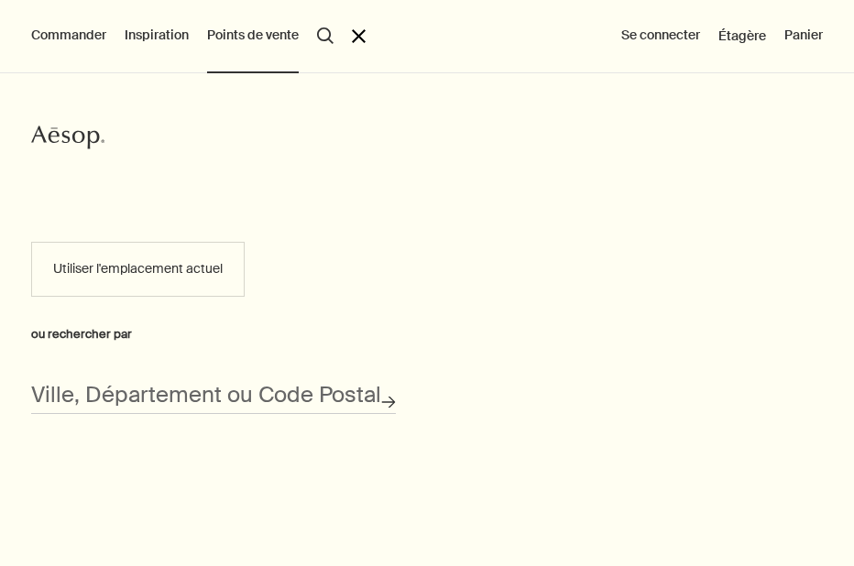
click at [450, 391] on div "Aesop Utiliser l'emplacement actuel ou rechercher par Ville, Département ou Cod…" at bounding box center [427, 259] width 854 height 372
click at [393, 399] on icon "Recherche de magasins" at bounding box center [389, 403] width 14 height 14
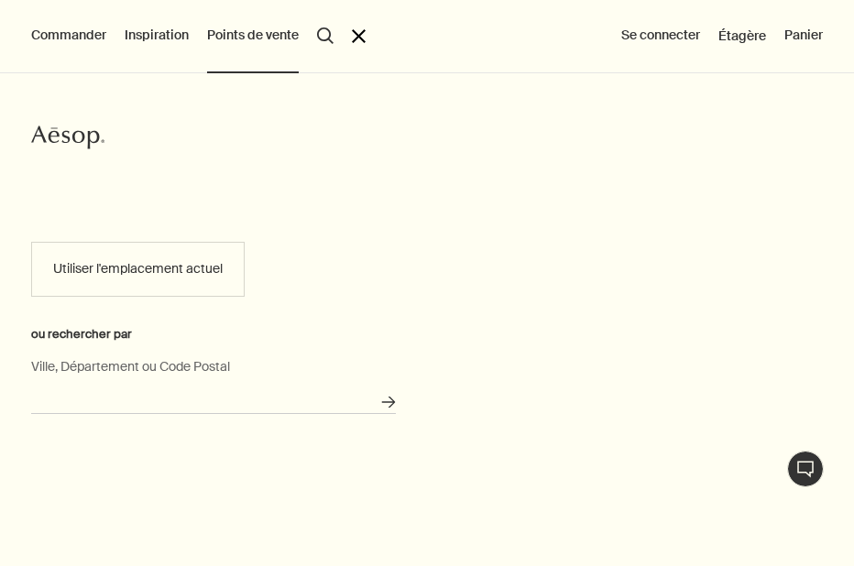
click at [270, 396] on input "Ville, Département ou Code Postal" at bounding box center [213, 400] width 365 height 28
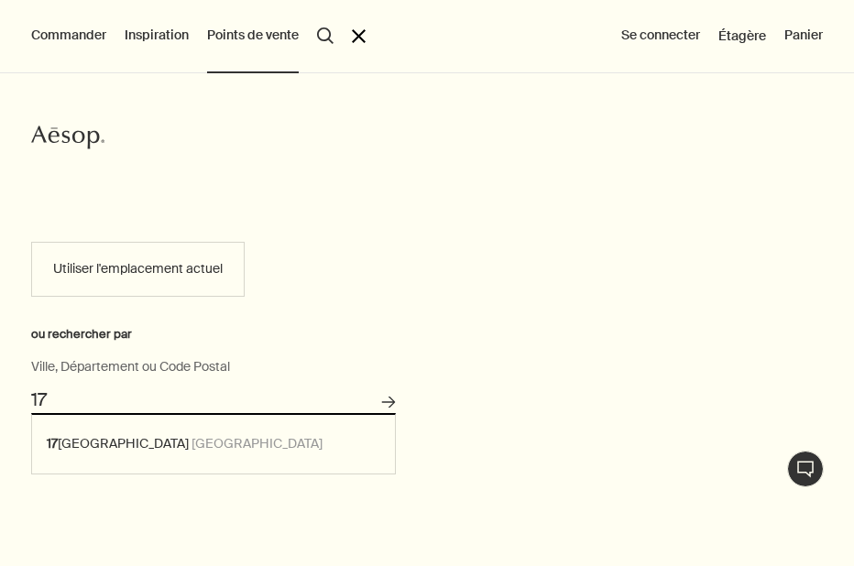
click at [280, 399] on input "17" at bounding box center [213, 400] width 365 height 28
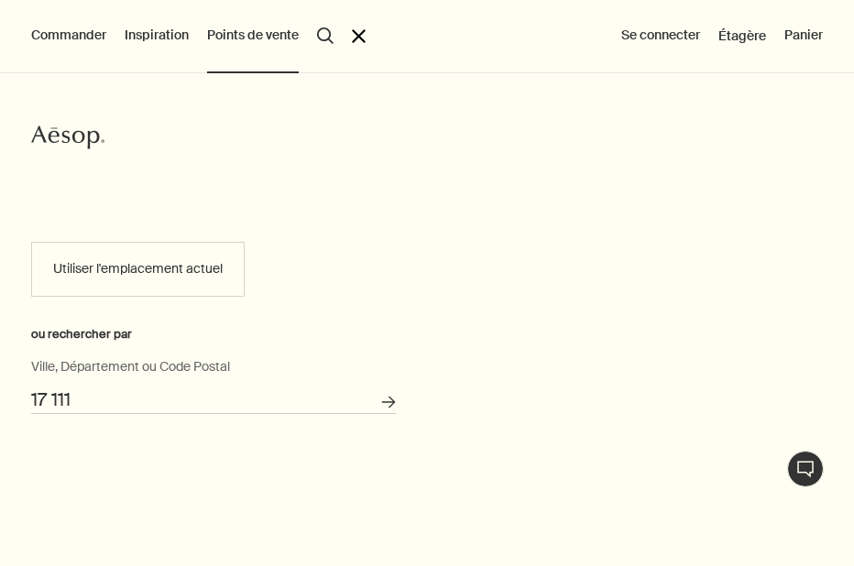
click at [374, 388] on button "Recherche de magasins" at bounding box center [389, 403] width 30 height 30
click at [224, 399] on input "17-111 Knorydy, Pologne" at bounding box center [213, 400] width 365 height 28
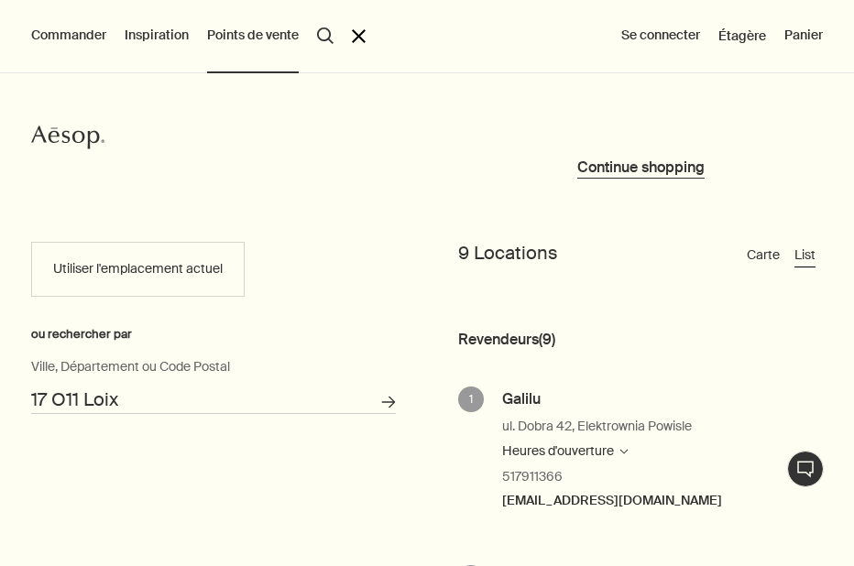
click at [67, 399] on input "17 O11 Loix" at bounding box center [213, 400] width 365 height 28
click at [374, 388] on button "Recherche de magasins" at bounding box center [389, 403] width 30 height 30
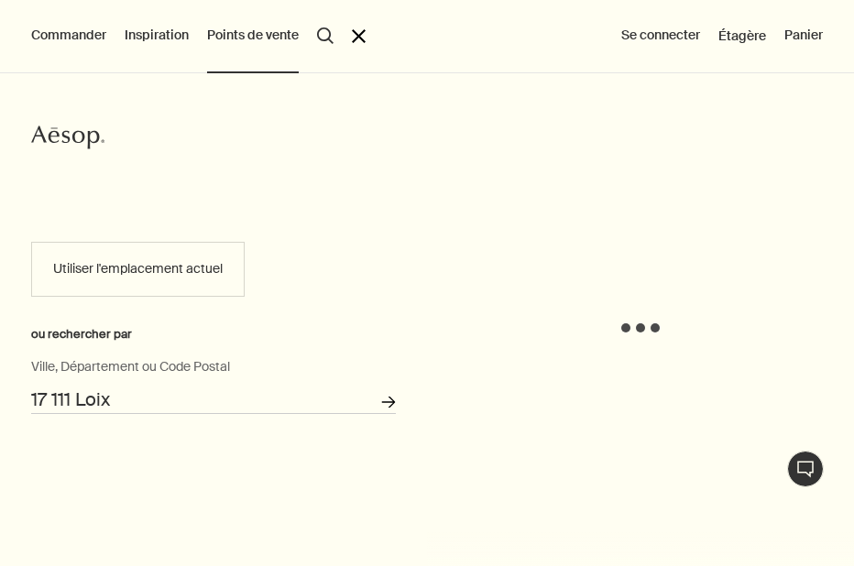
click at [387, 400] on icon "Recherche de magasins" at bounding box center [389, 403] width 14 height 14
click at [224, 407] on input "17 111 Loix" at bounding box center [213, 400] width 365 height 28
click at [386, 400] on icon "Recherche de magasins" at bounding box center [389, 403] width 14 height 14
click at [124, 402] on input "17 111 Loix" at bounding box center [213, 400] width 365 height 28
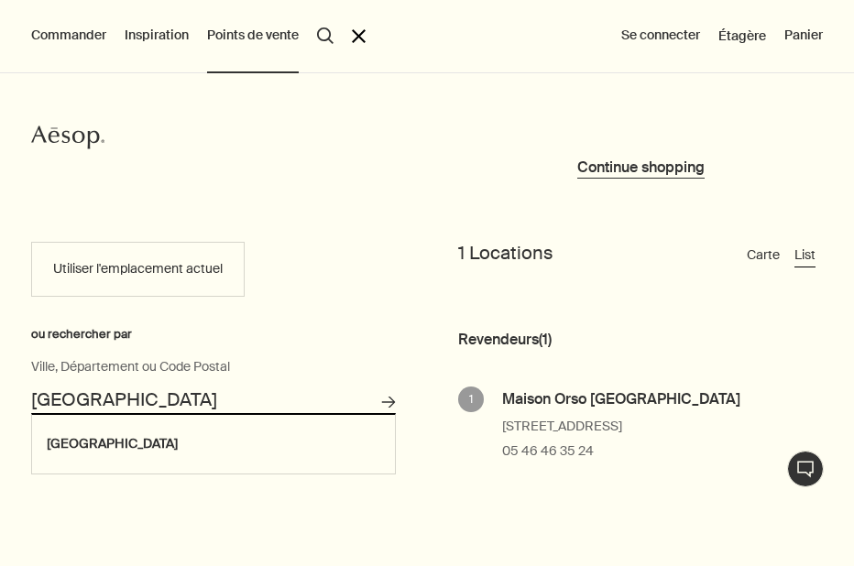
click at [109, 391] on input "La Rochelle" at bounding box center [213, 400] width 365 height 28
click at [122, 390] on input "La Rochelle" at bounding box center [213, 400] width 365 height 28
drag, startPoint x: 130, startPoint y: 395, endPoint x: 46, endPoint y: 393, distance: 84.3
click at [44, 394] on input "La Rochelle" at bounding box center [213, 400] width 365 height 28
type input "L"
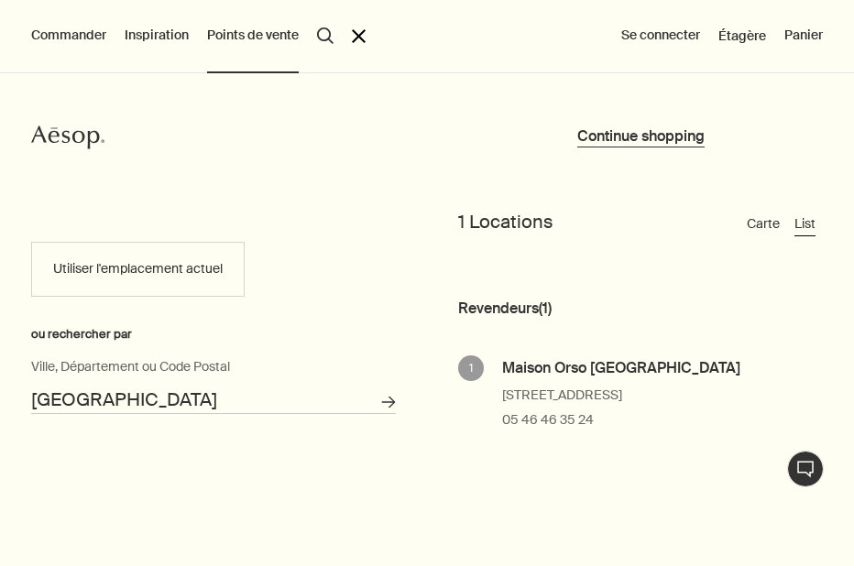
scroll to position [31, 0]
click at [261, 404] on input "Sainte-Marie-de-Ré" at bounding box center [213, 400] width 365 height 28
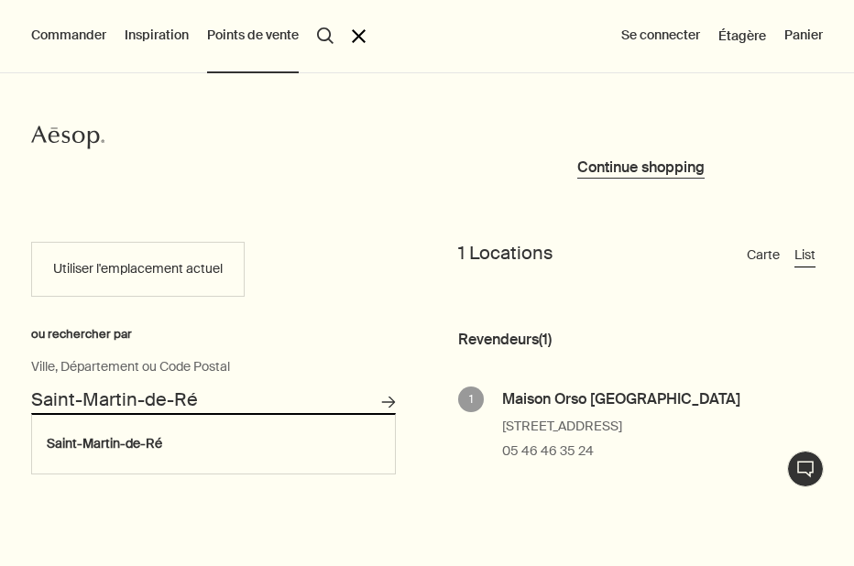
drag, startPoint x: 209, startPoint y: 399, endPoint x: 76, endPoint y: 397, distance: 132.9
click at [77, 399] on input "Saint-Martin-de-Ré" at bounding box center [213, 400] width 365 height 28
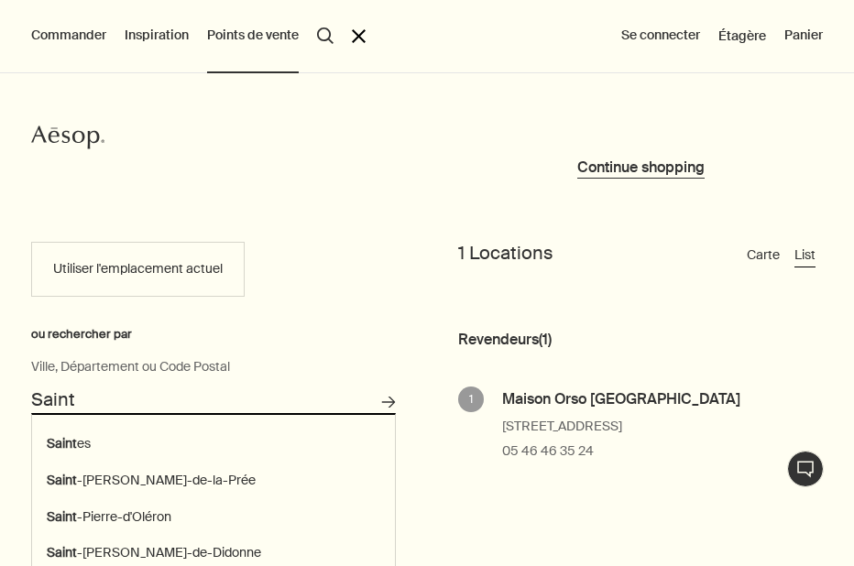
type input "Saint"
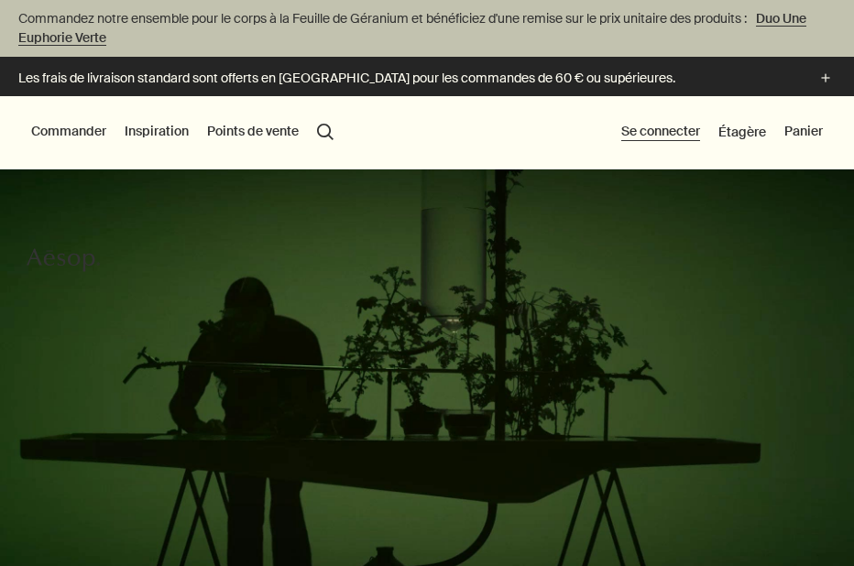
click at [665, 134] on button "Se connecter" at bounding box center [660, 132] width 79 height 18
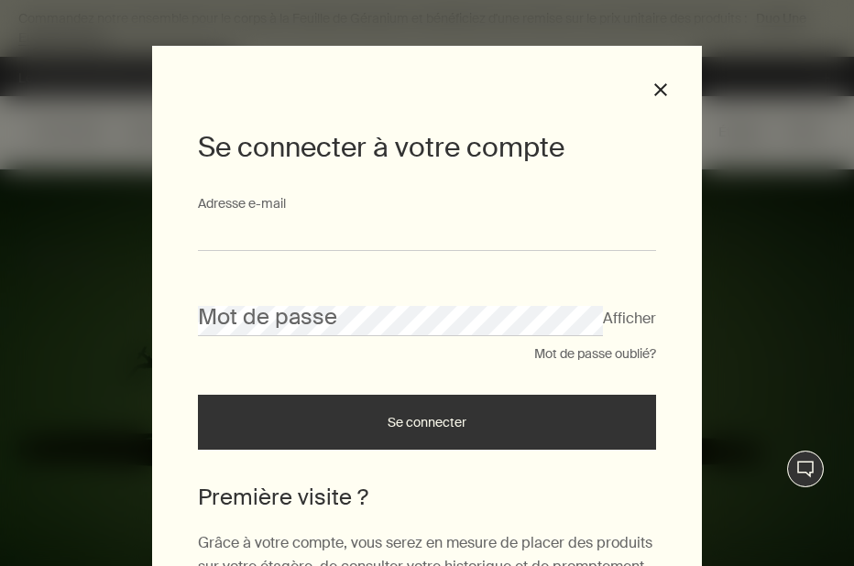
click at [412, 222] on input "Adresse e-mail" at bounding box center [427, 234] width 458 height 34
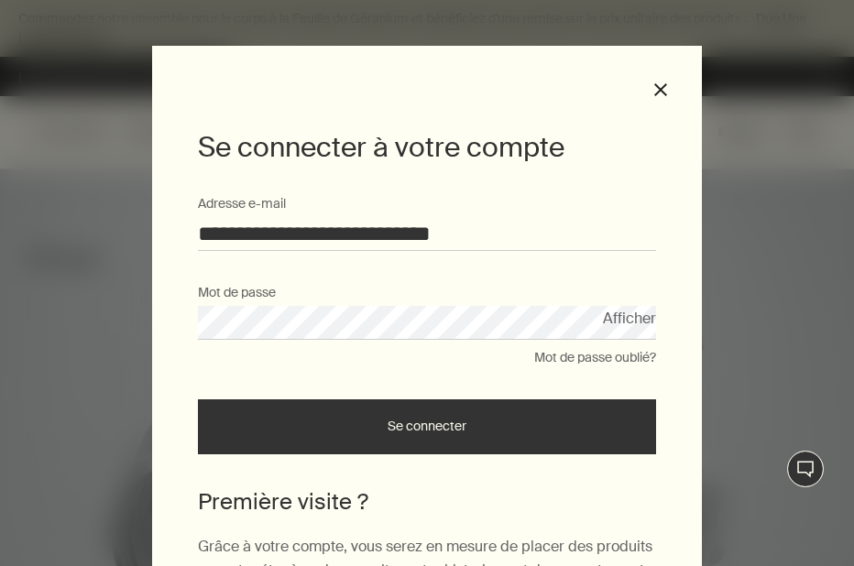
click at [400, 427] on button "Se connecter" at bounding box center [427, 426] width 458 height 55
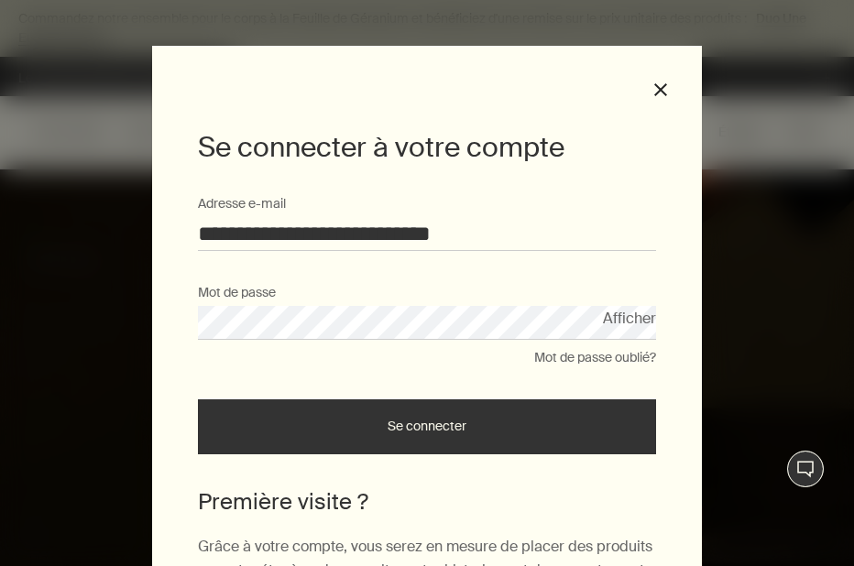
click at [326, 434] on button "Se connecter" at bounding box center [427, 426] width 458 height 55
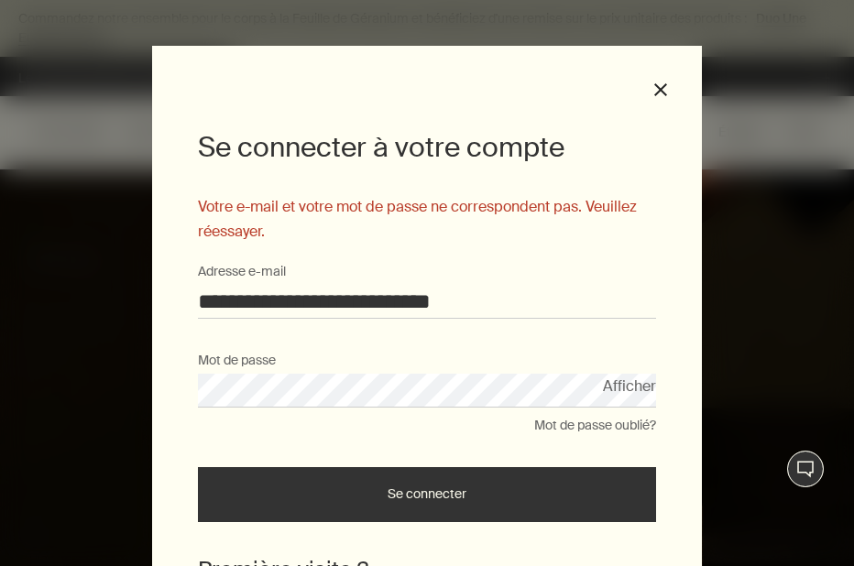
drag, startPoint x: 536, startPoint y: 308, endPoint x: 297, endPoint y: 316, distance: 239.3
click at [282, 293] on input "**********" at bounding box center [427, 302] width 458 height 34
type input "**********"
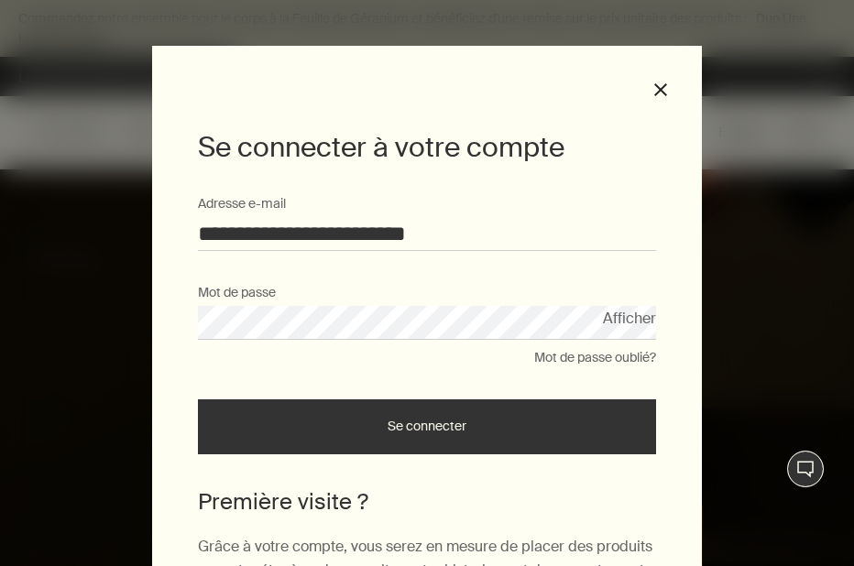
click at [370, 427] on button "Se connecter" at bounding box center [427, 426] width 458 height 55
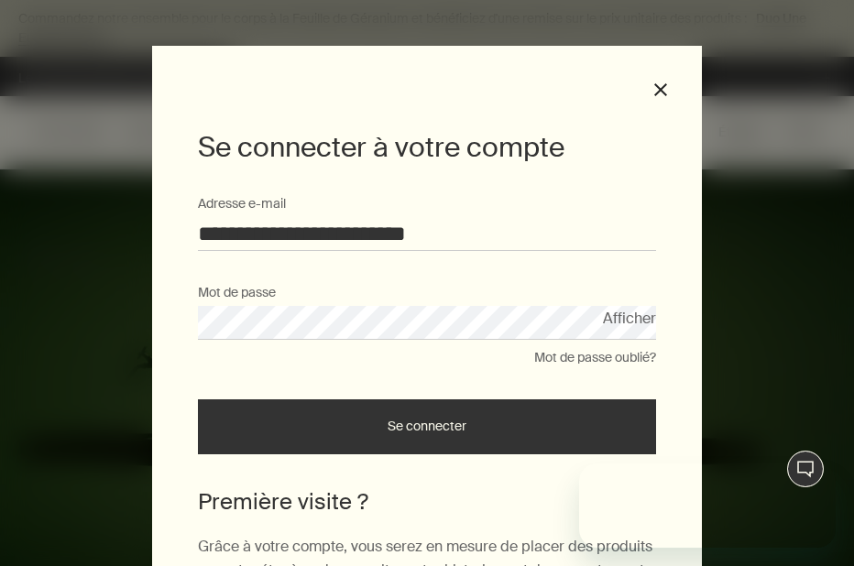
click at [364, 444] on button "Se connecter" at bounding box center [427, 426] width 458 height 55
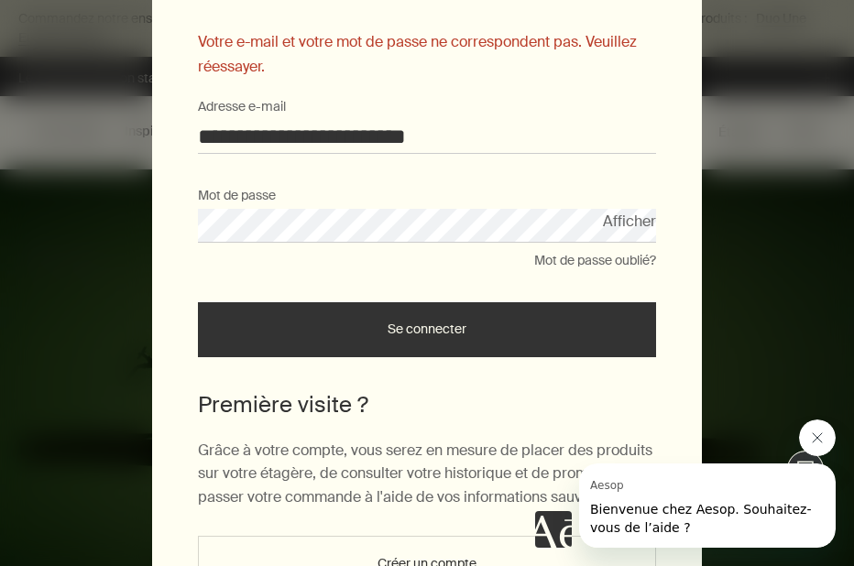
scroll to position [163, 0]
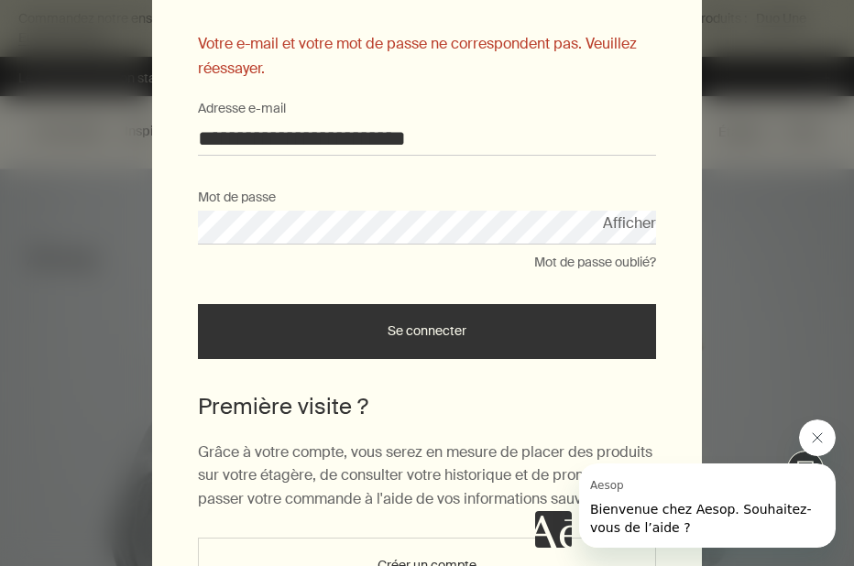
click at [549, 260] on button "Mot de passe oublié?" at bounding box center [595, 263] width 122 height 18
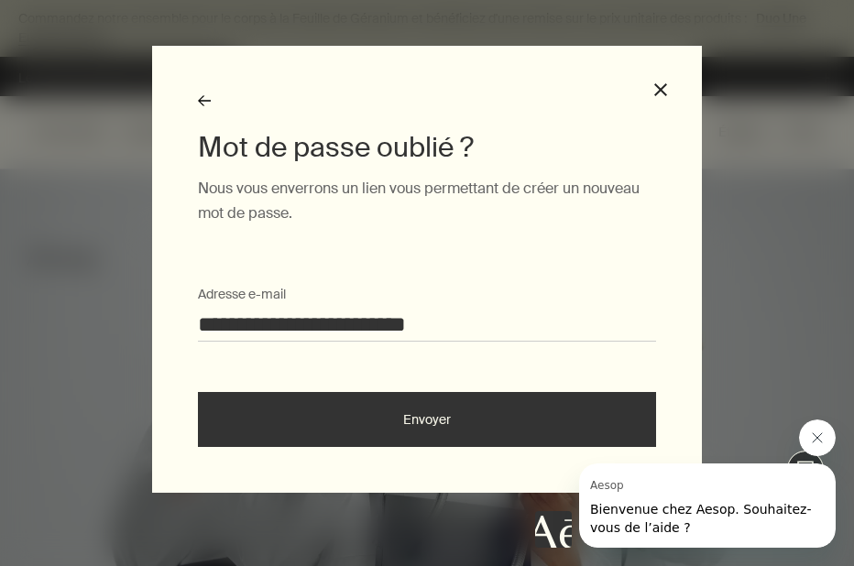
scroll to position [0, 0]
click at [394, 411] on button "Envoyer" at bounding box center [427, 419] width 458 height 55
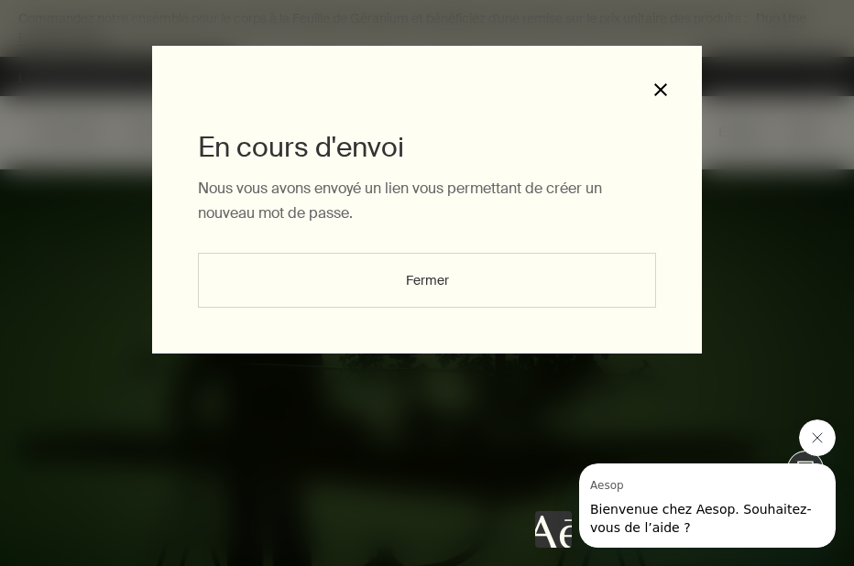
click at [658, 82] on button "close" at bounding box center [660, 90] width 16 height 16
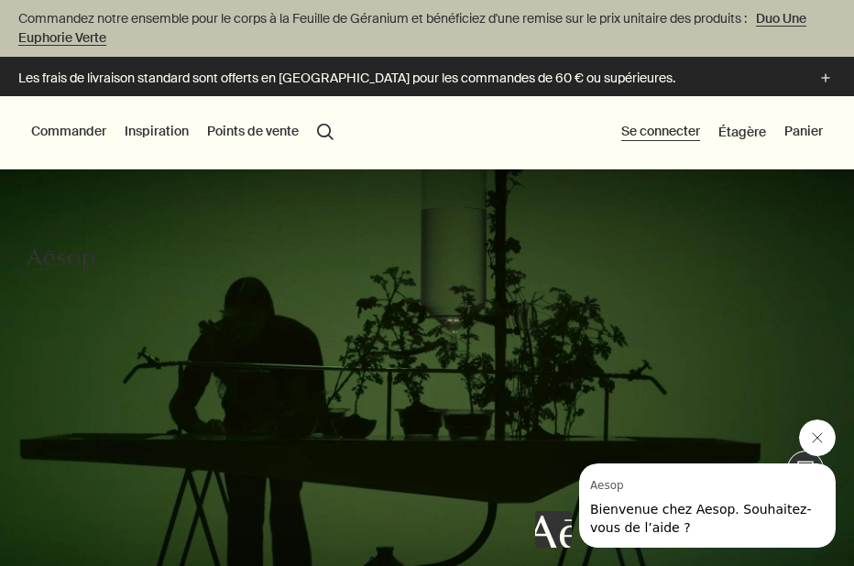
click at [655, 134] on button "Se connecter" at bounding box center [660, 132] width 79 height 18
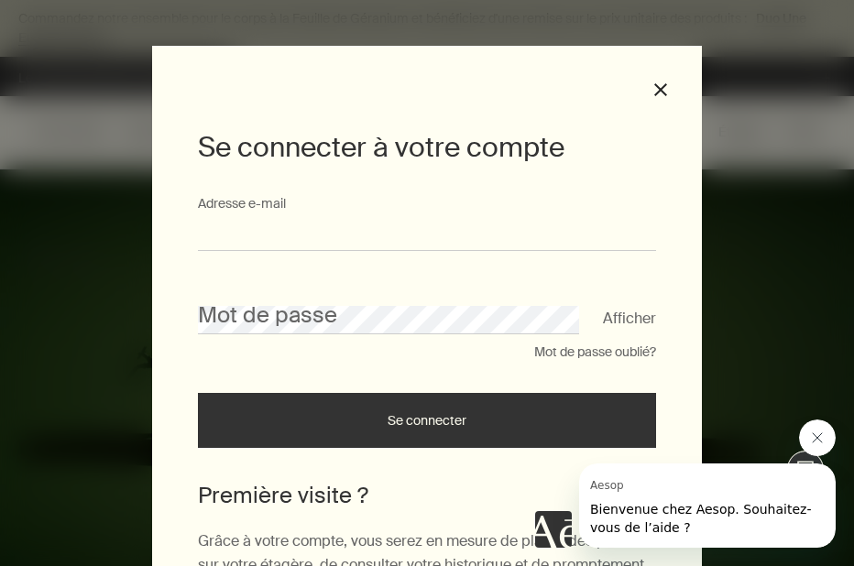
click at [367, 240] on input "Adresse e-mail" at bounding box center [427, 234] width 458 height 34
type input "**********"
click at [571, 359] on button "Mot de passe oublié?" at bounding box center [595, 353] width 122 height 18
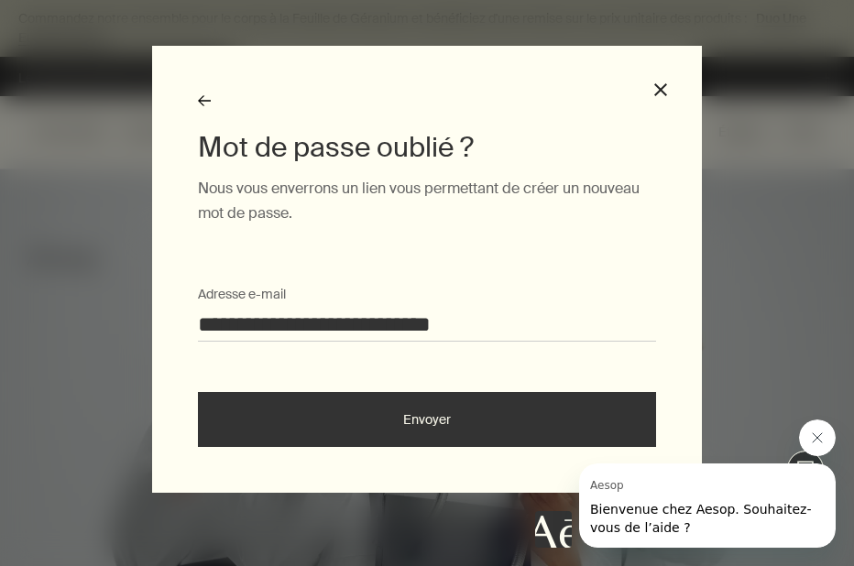
click at [500, 421] on button "Envoyer" at bounding box center [427, 419] width 458 height 55
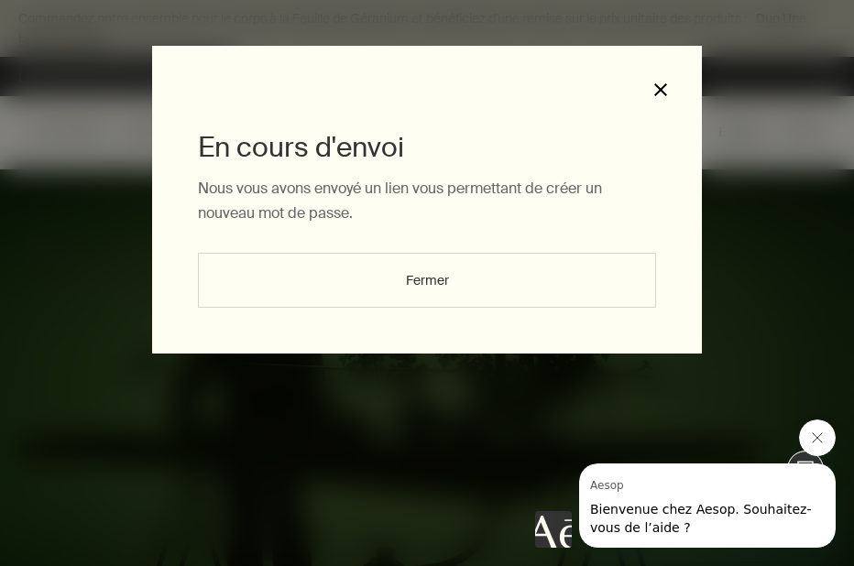
click at [658, 93] on button "close" at bounding box center [660, 90] width 16 height 16
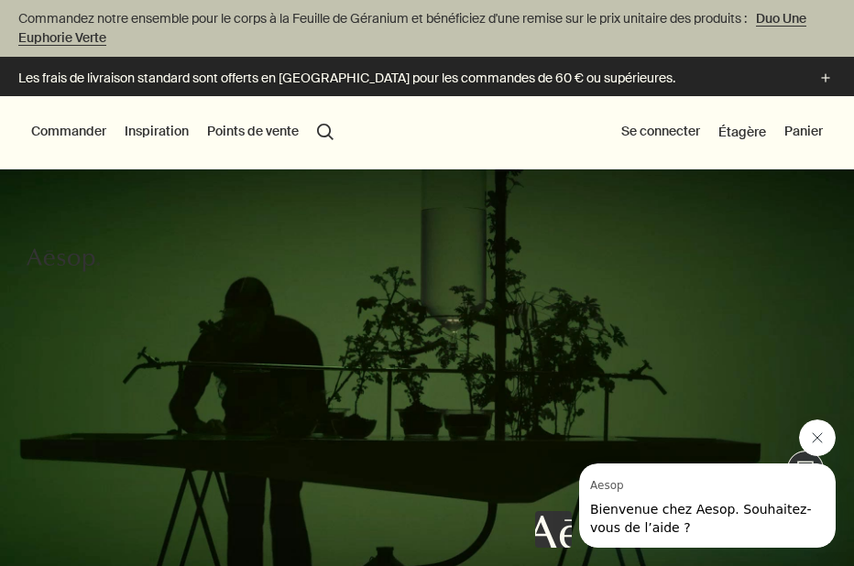
click at [80, 135] on button "Commander" at bounding box center [68, 132] width 75 height 18
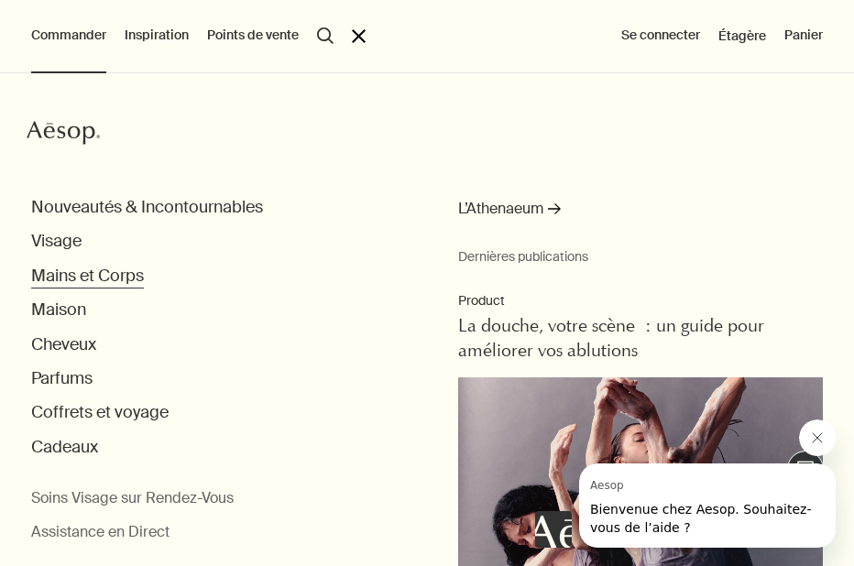
click at [69, 280] on button "Mains et Corps" at bounding box center [87, 276] width 113 height 21
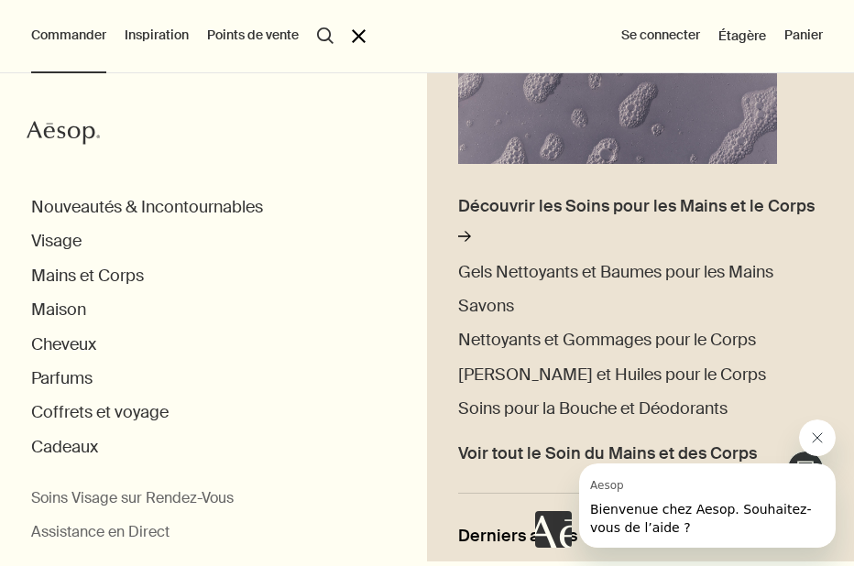
scroll to position [343, 0]
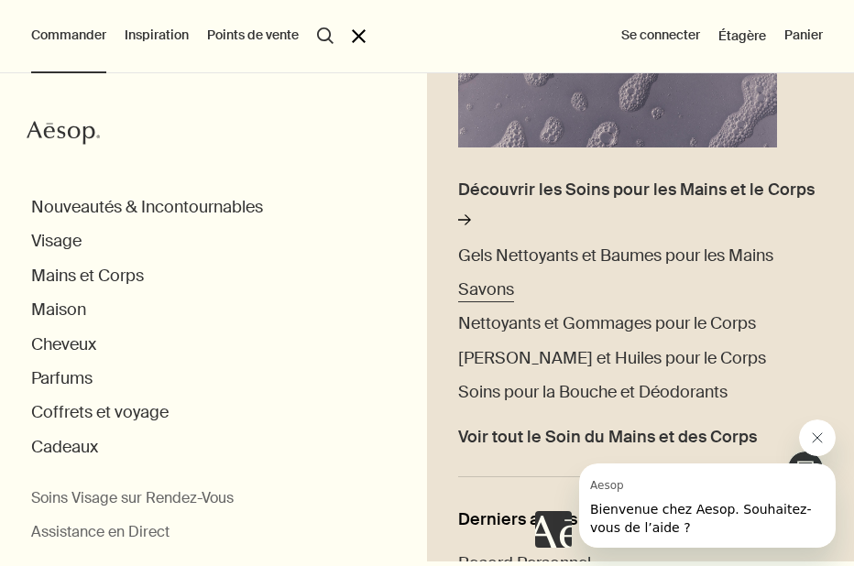
click at [487, 291] on span "Savons" at bounding box center [486, 290] width 56 height 22
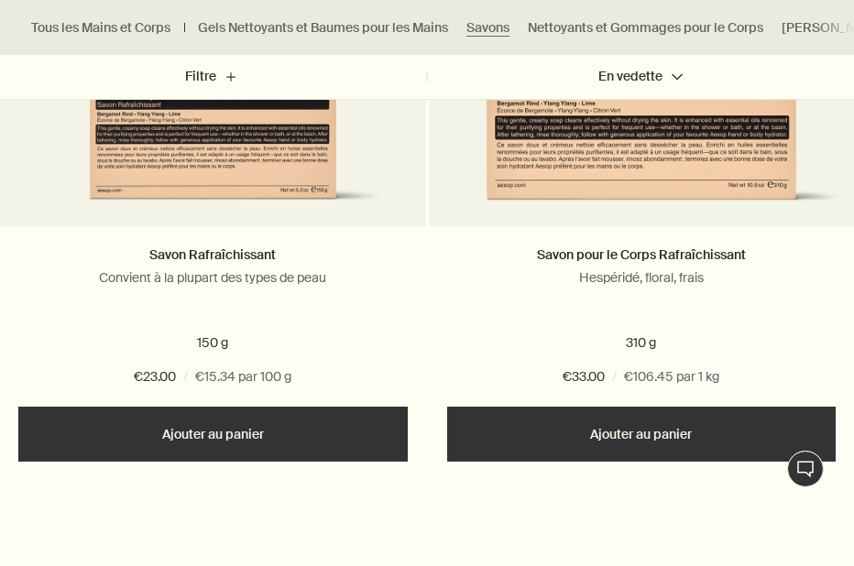
scroll to position [1547, 0]
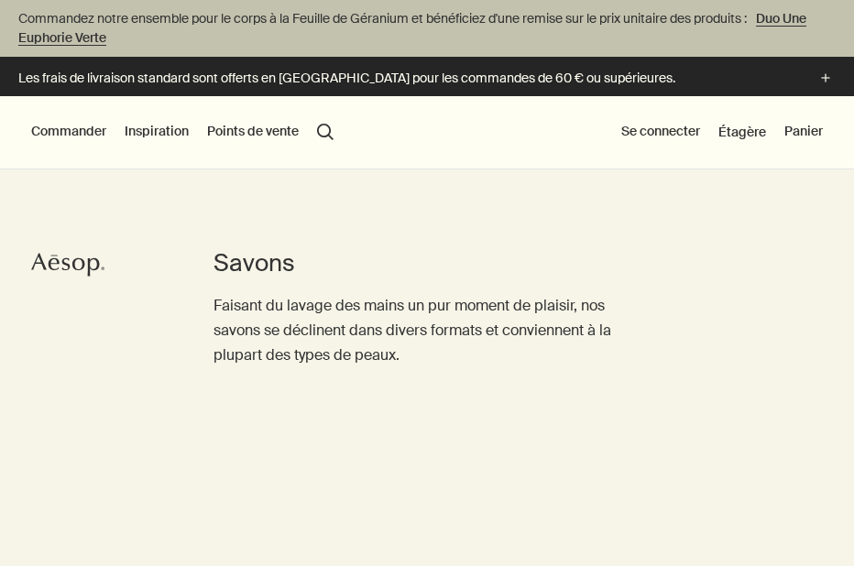
scroll to position [1795, 0]
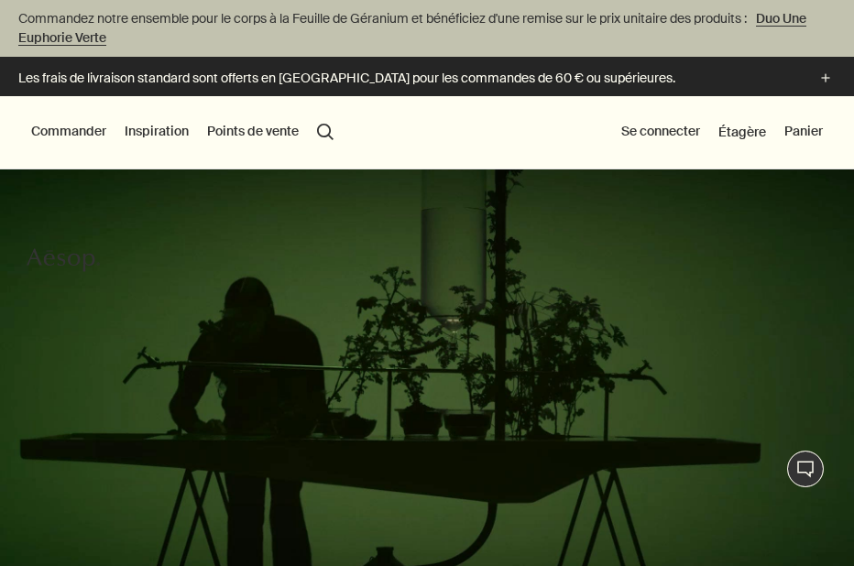
click at [69, 130] on button "Commander" at bounding box center [68, 132] width 75 height 18
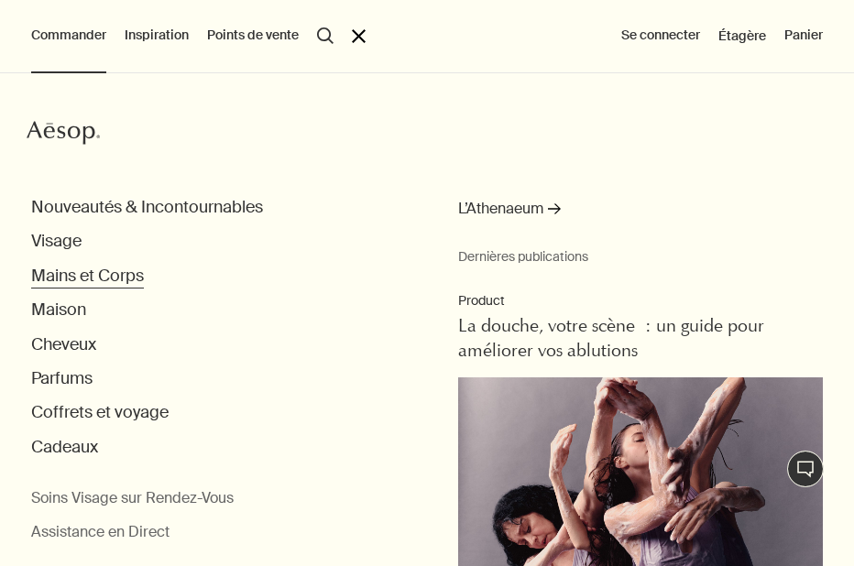
click at [93, 278] on button "Mains et Corps" at bounding box center [87, 276] width 113 height 21
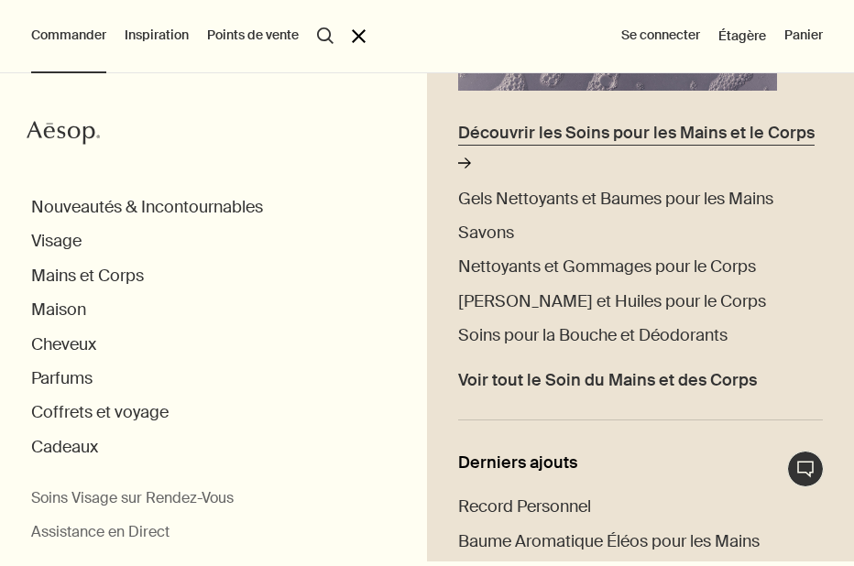
scroll to position [405, 0]
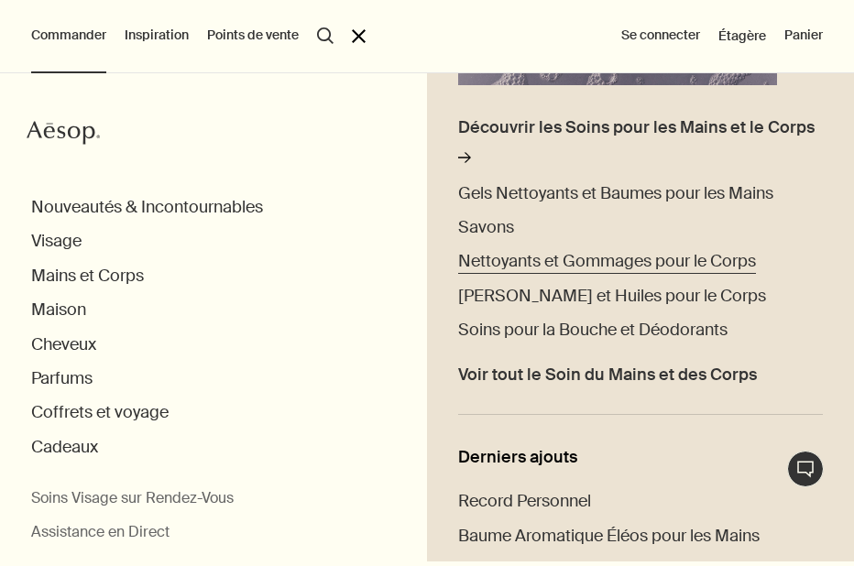
click at [527, 265] on span "Nettoyants et Gommages pour le Corps" at bounding box center [607, 261] width 298 height 22
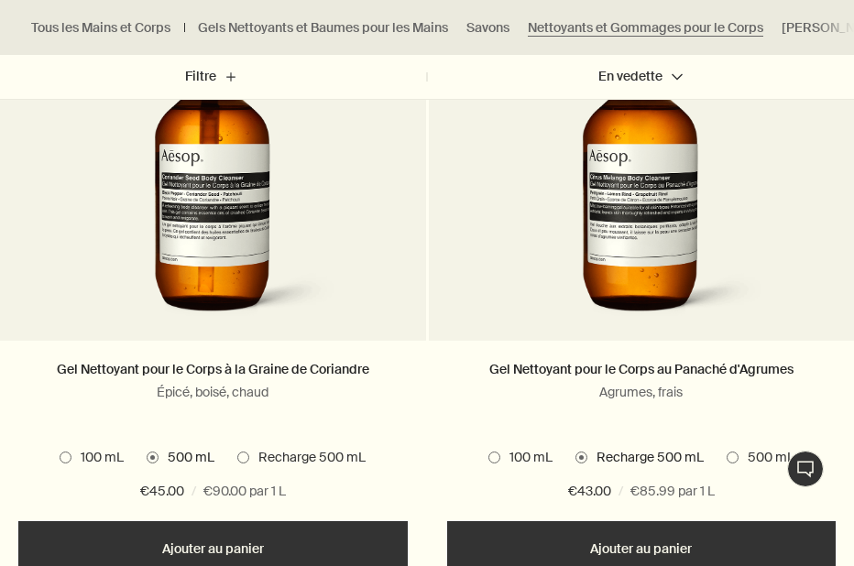
scroll to position [2078, 0]
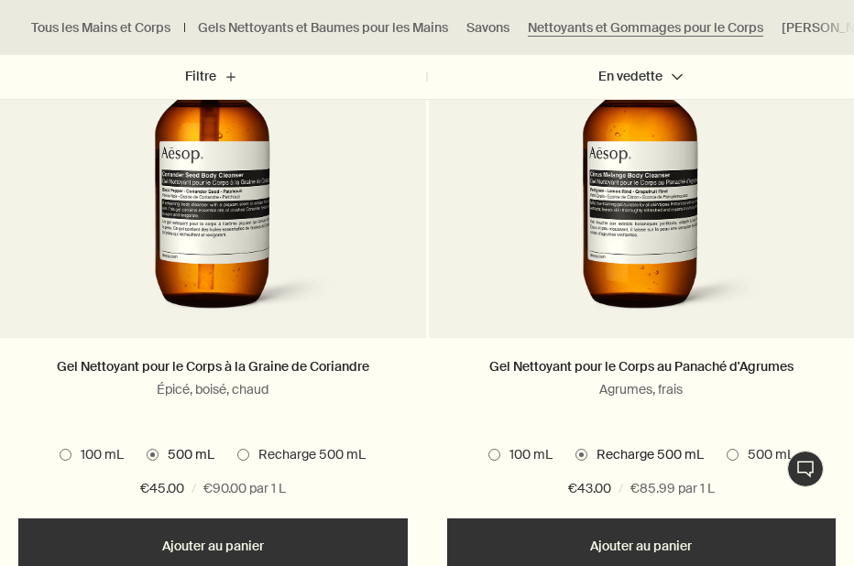
click at [494, 457] on span at bounding box center [494, 455] width 12 height 12
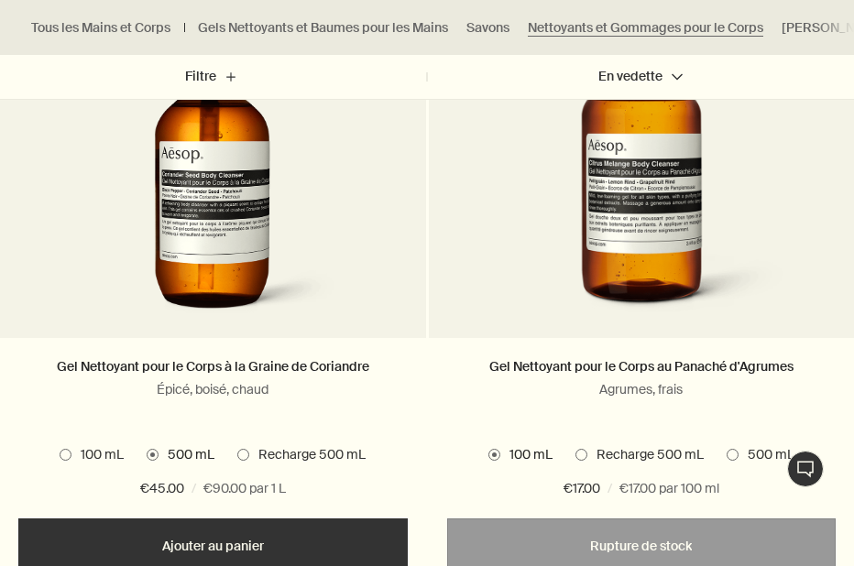
click at [585, 453] on span at bounding box center [581, 455] width 12 height 12
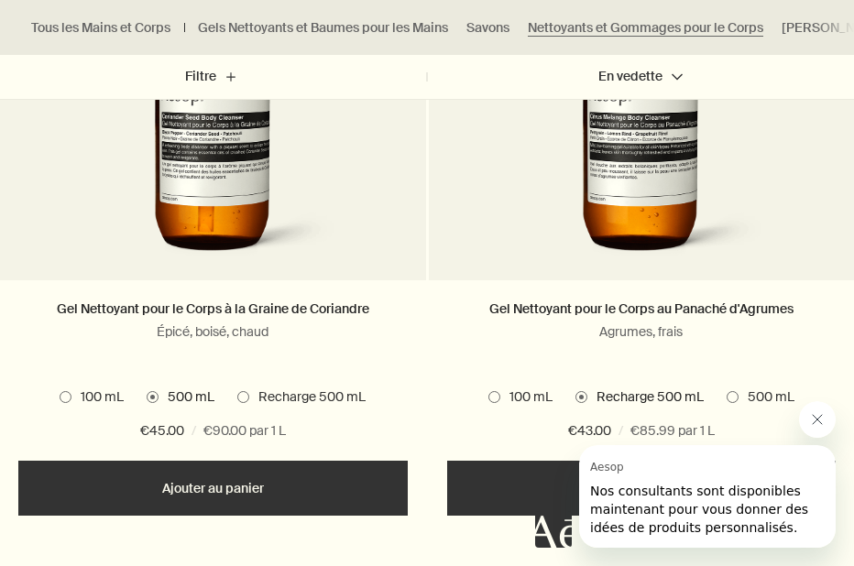
scroll to position [2141, 0]
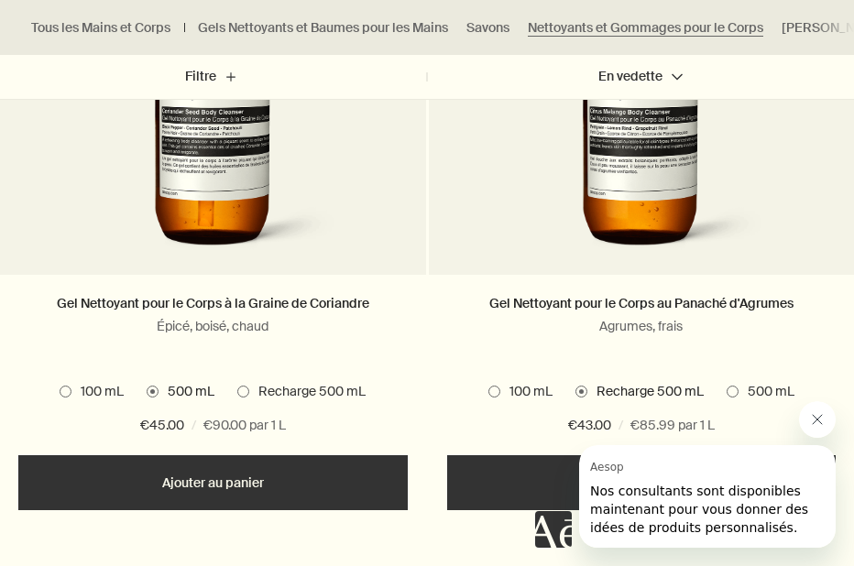
click at [566, 488] on div "Aesop dit « Nos consultants sont disponibles maintenant pour vous donner des id…" at bounding box center [685, 496] width 301 height 103
click at [560, 481] on div "Aesop dit « Nos consultants sont disponibles maintenant pour vous donner des id…" at bounding box center [685, 496] width 301 height 103
click at [758, 344] on div "Gel Nettoyant pour le Corps au Panaché d'Agrumes Agrumes, frais" at bounding box center [641, 330] width 389 height 75
click at [517, 489] on button "Ajouter Ajouter au panier" at bounding box center [641, 482] width 389 height 55
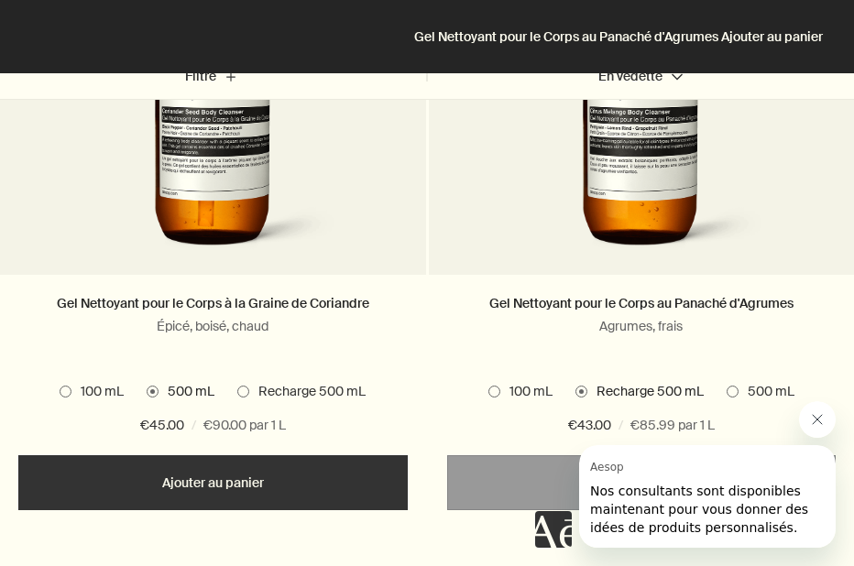
click at [812, 412] on icon "Fermer le message de Aesop" at bounding box center [817, 419] width 15 height 15
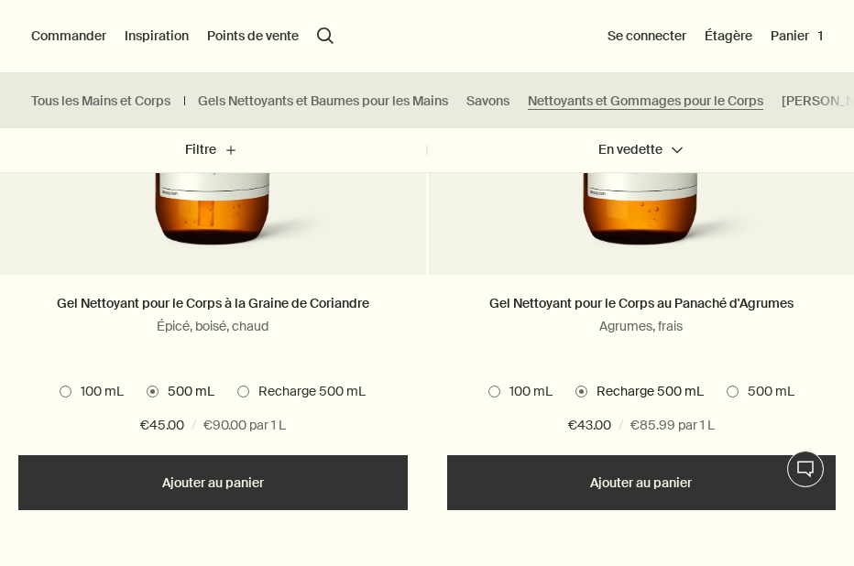
scroll to position [2119, 0]
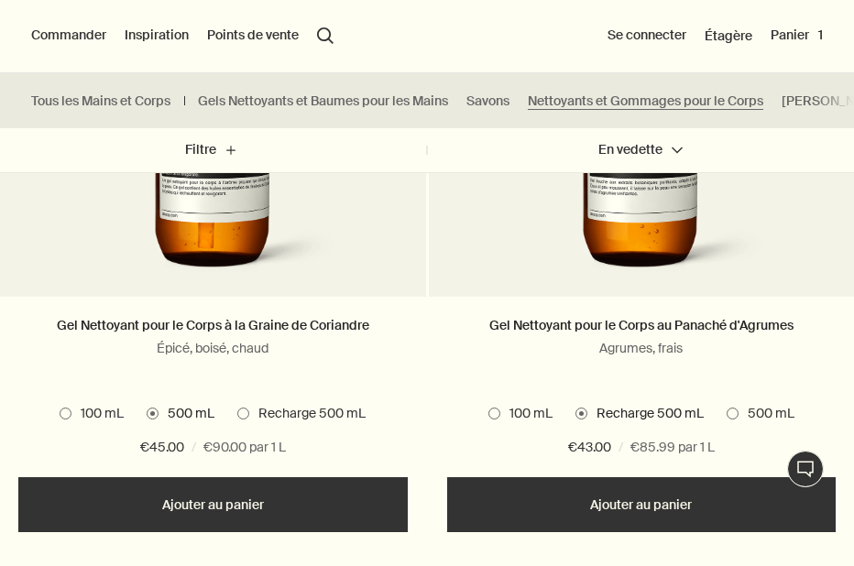
click at [626, 503] on button "Ajouté Ajouté au panier Ajouter Ajouter au panier" at bounding box center [641, 504] width 389 height 55
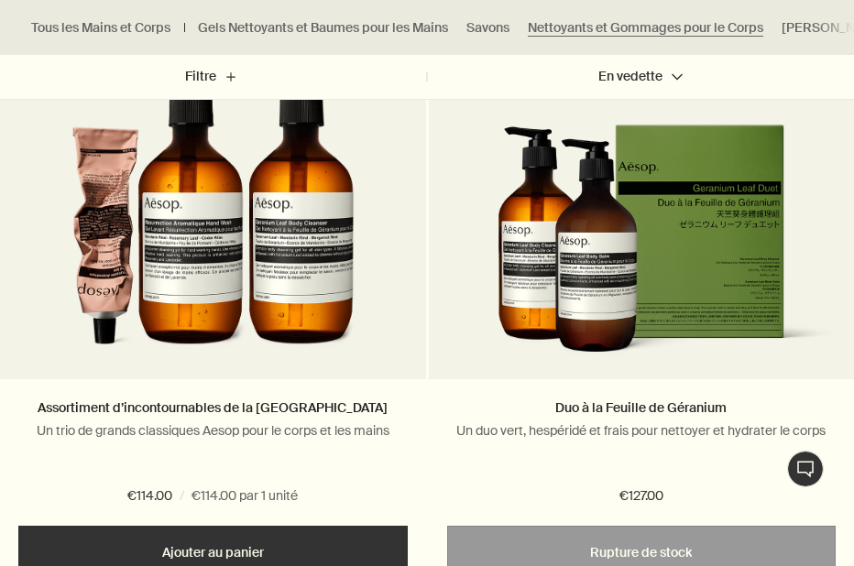
scroll to position [3330, 0]
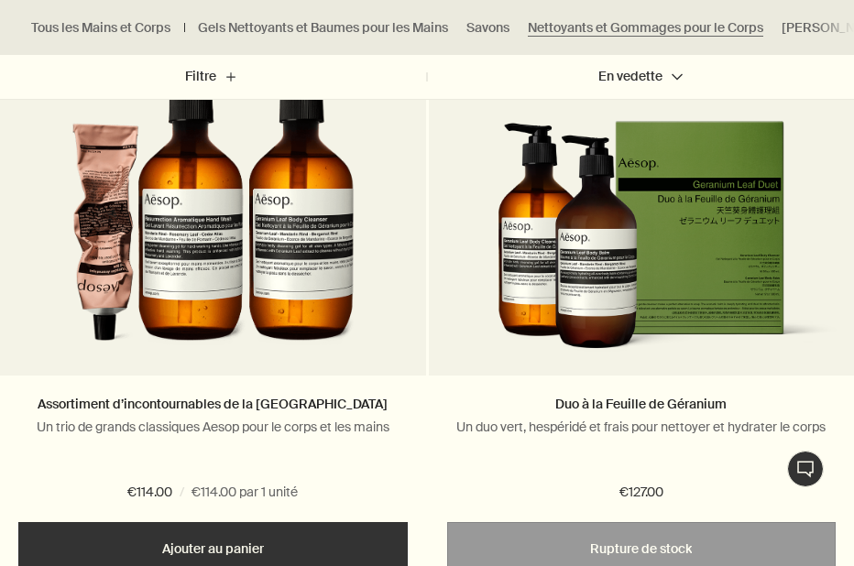
click at [177, 301] on img at bounding box center [212, 206] width 283 height 321
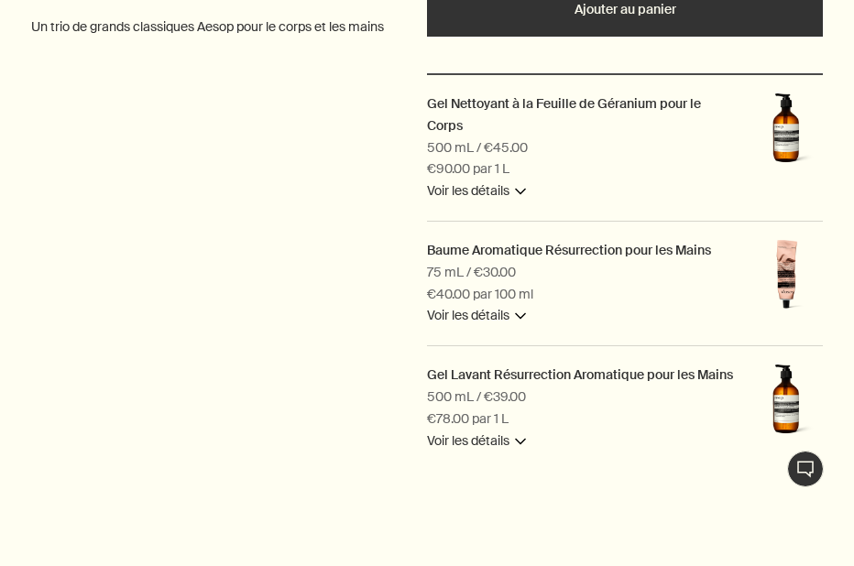
scroll to position [697, 0]
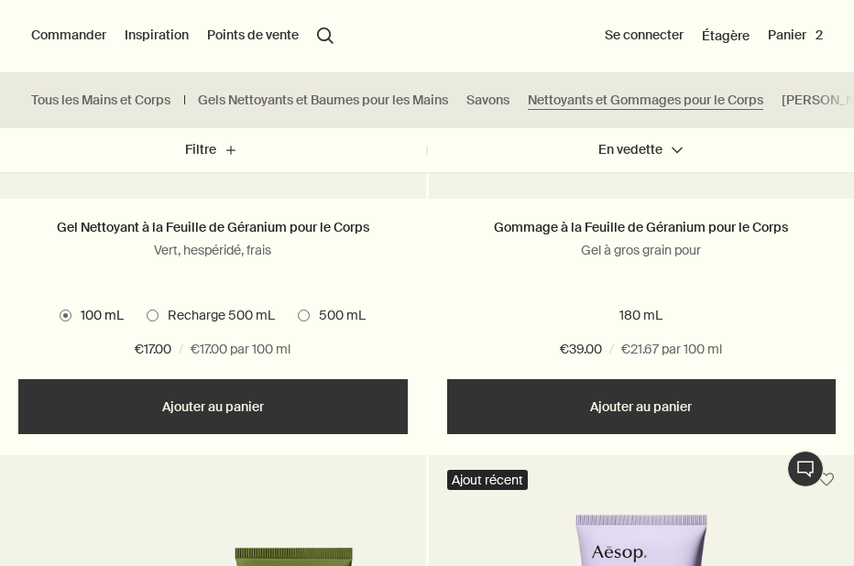
scroll to position [757, 0]
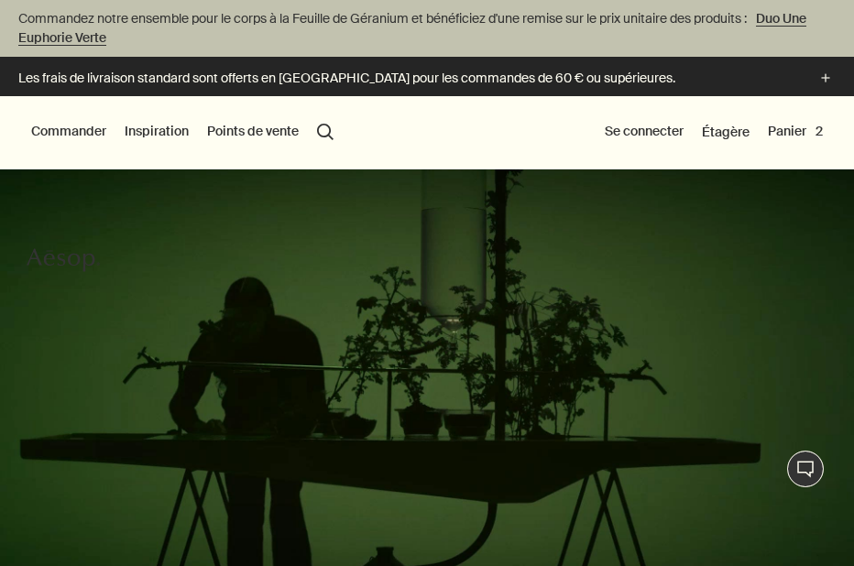
click at [73, 132] on button "Commander" at bounding box center [68, 132] width 75 height 18
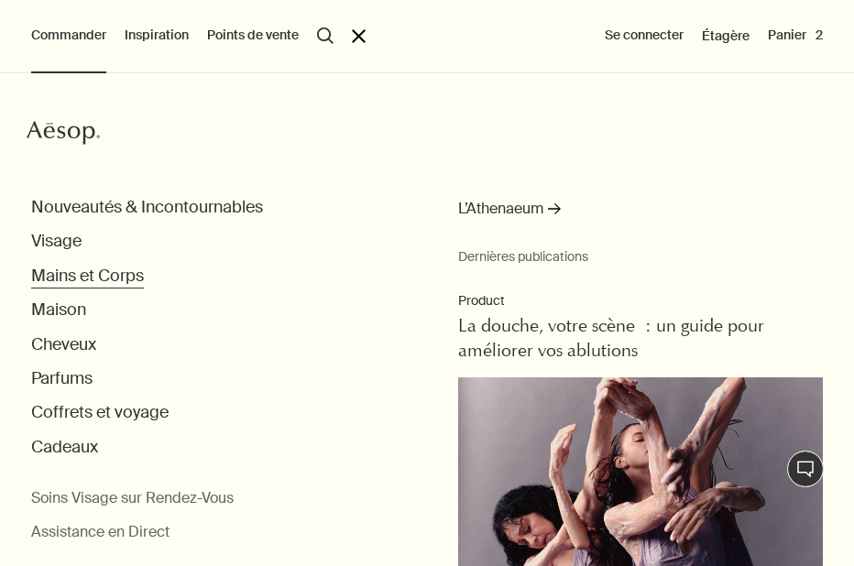
click at [80, 278] on button "Mains et Corps" at bounding box center [87, 276] width 113 height 21
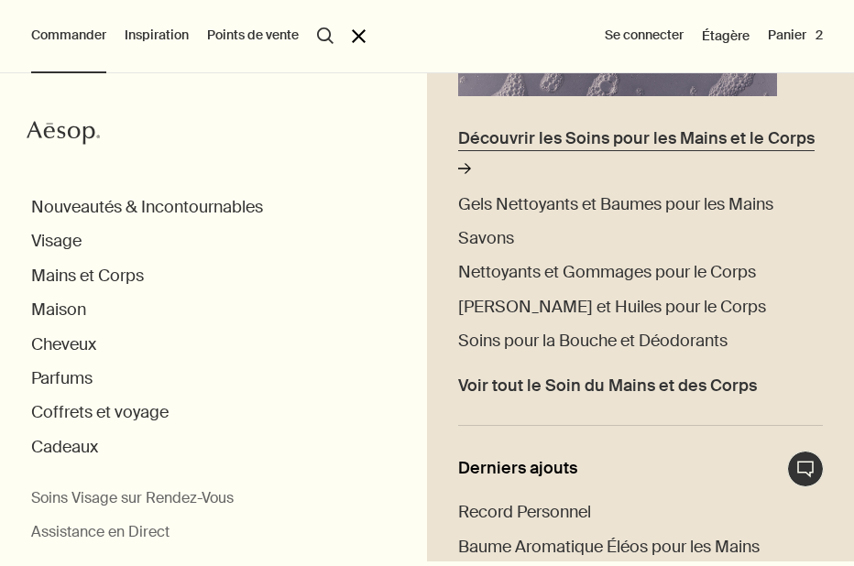
scroll to position [376, 0]
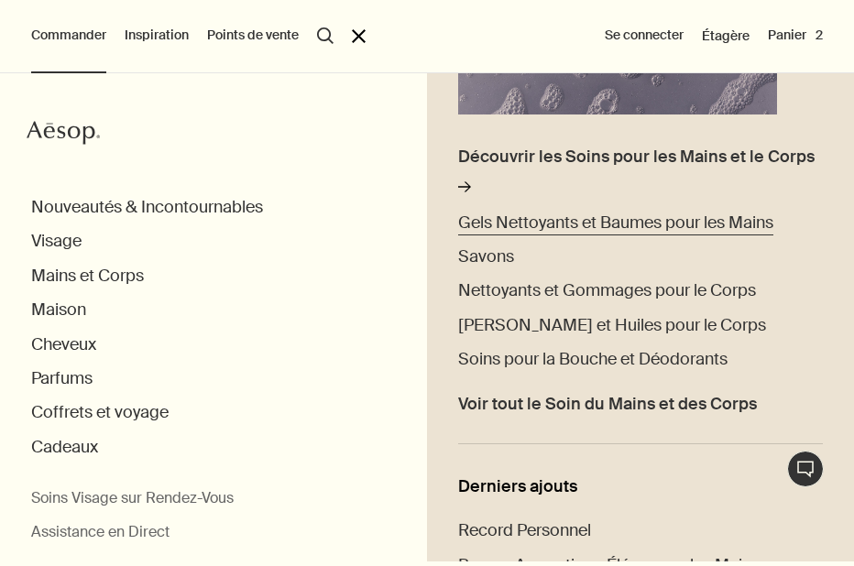
click at [544, 221] on span "Gels Nettoyants et Baumes pour les Mains" at bounding box center [615, 223] width 315 height 22
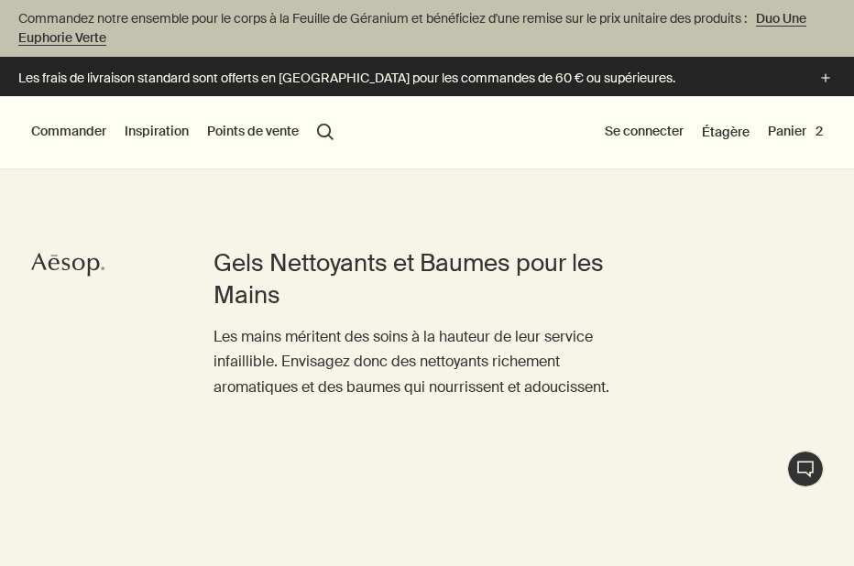
click at [68, 133] on button "Commander" at bounding box center [68, 132] width 75 height 18
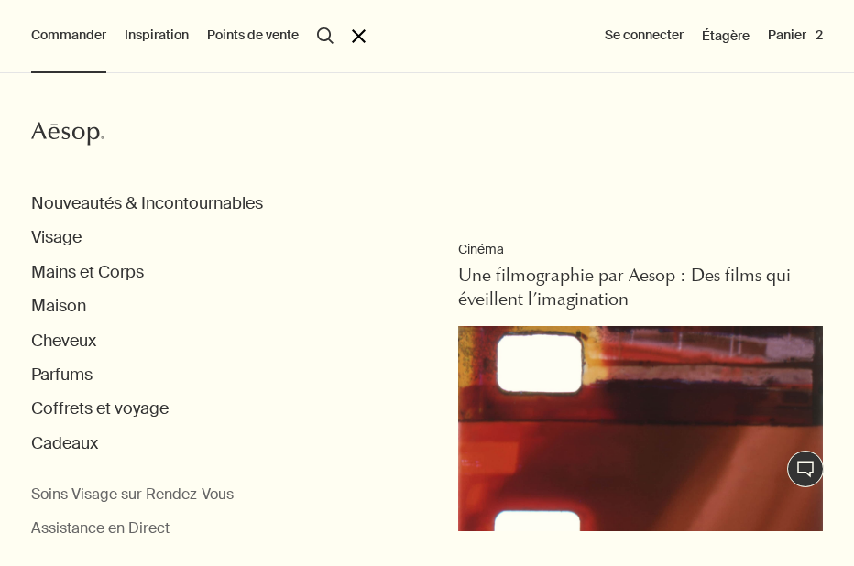
scroll to position [695, 0]
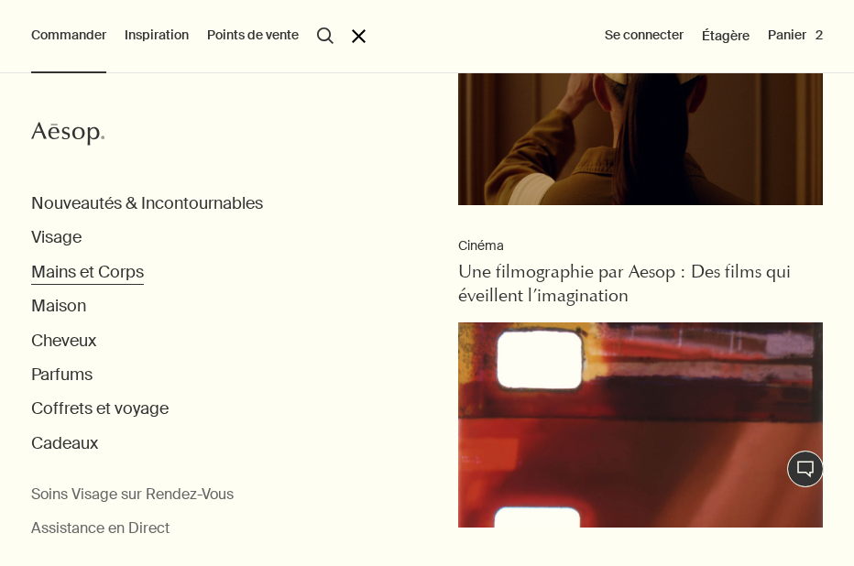
click at [81, 270] on button "Mains et Corps" at bounding box center [87, 272] width 113 height 21
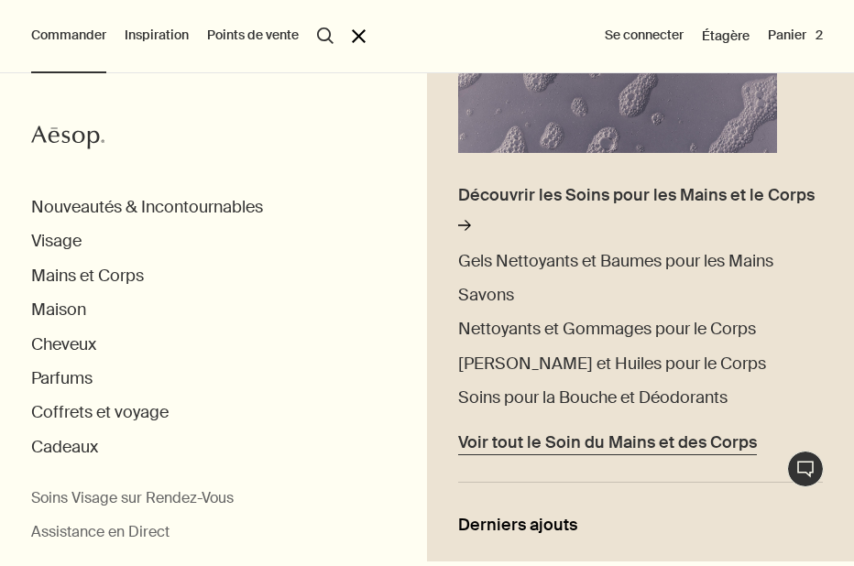
scroll to position [335, 0]
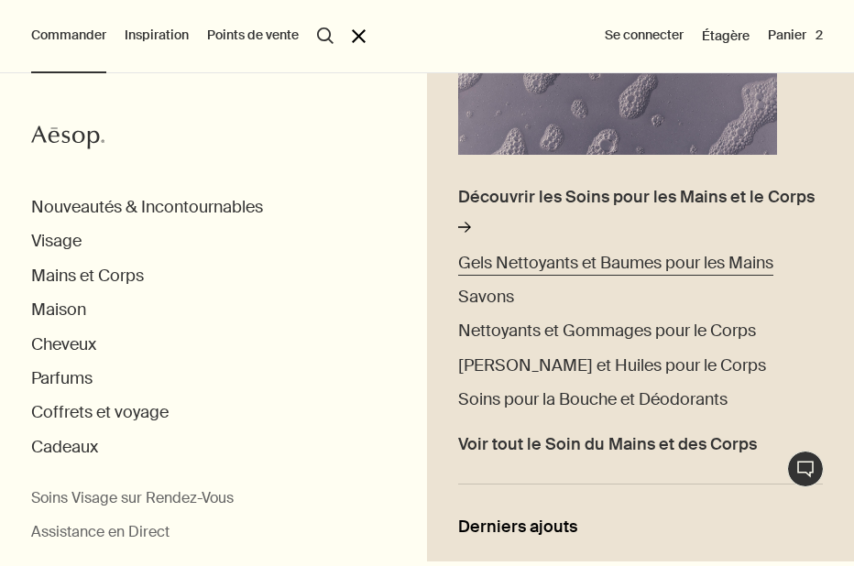
click at [535, 261] on span "Gels Nettoyants et Baumes pour les Mains" at bounding box center [615, 263] width 315 height 22
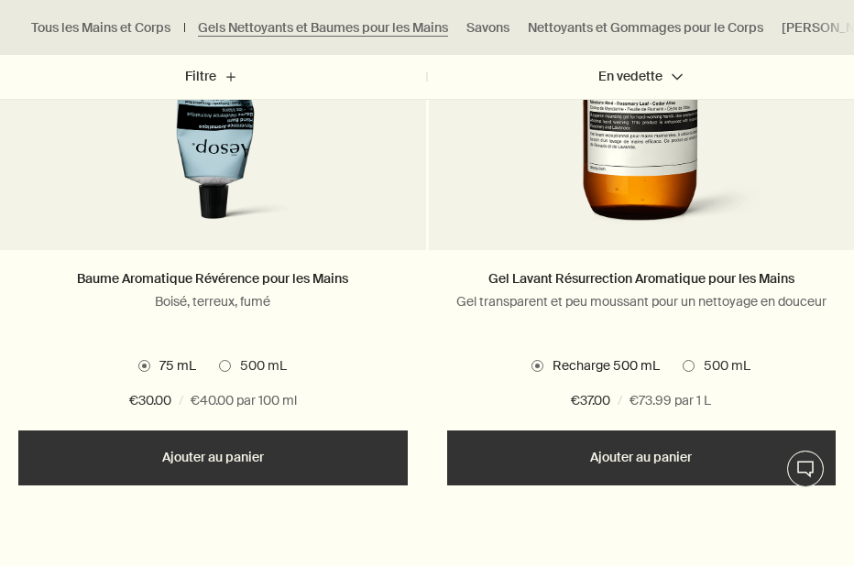
scroll to position [1522, 0]
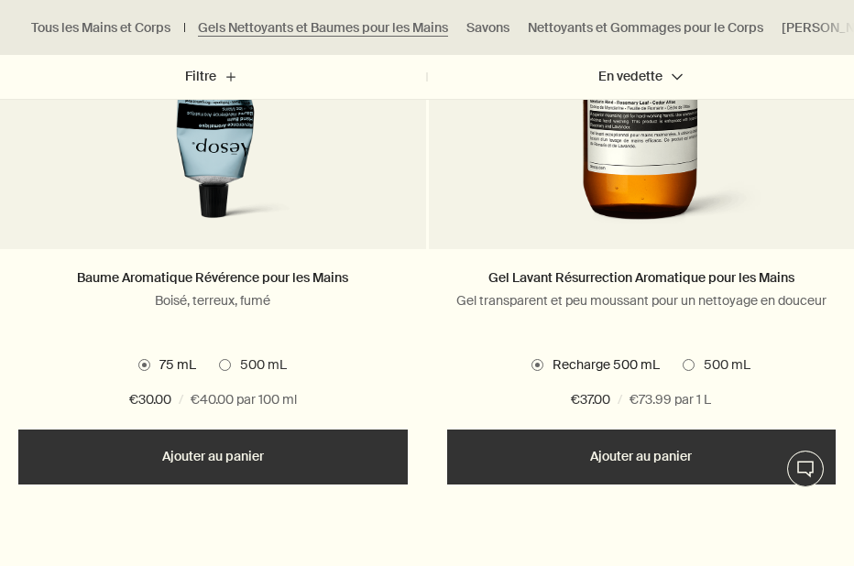
click at [637, 466] on button "Ajouter Ajouter au panier" at bounding box center [641, 457] width 389 height 55
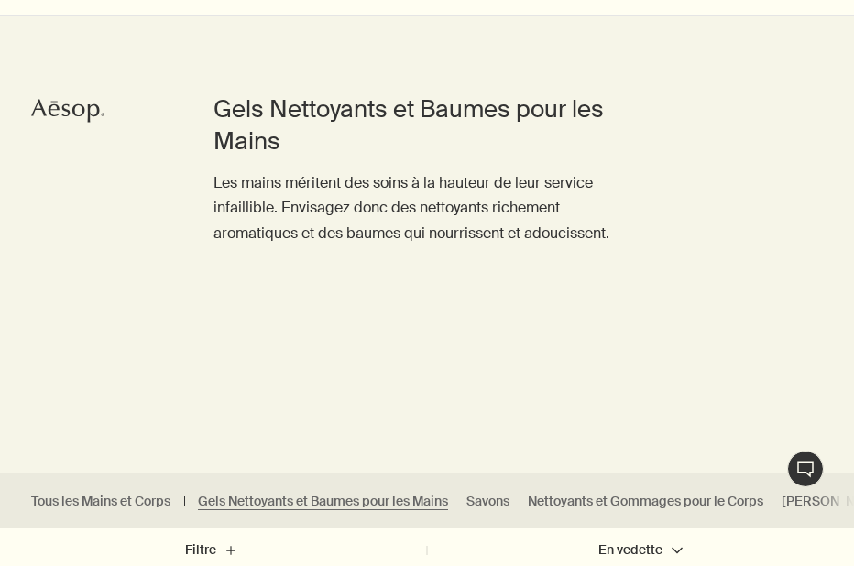
scroll to position [0, 0]
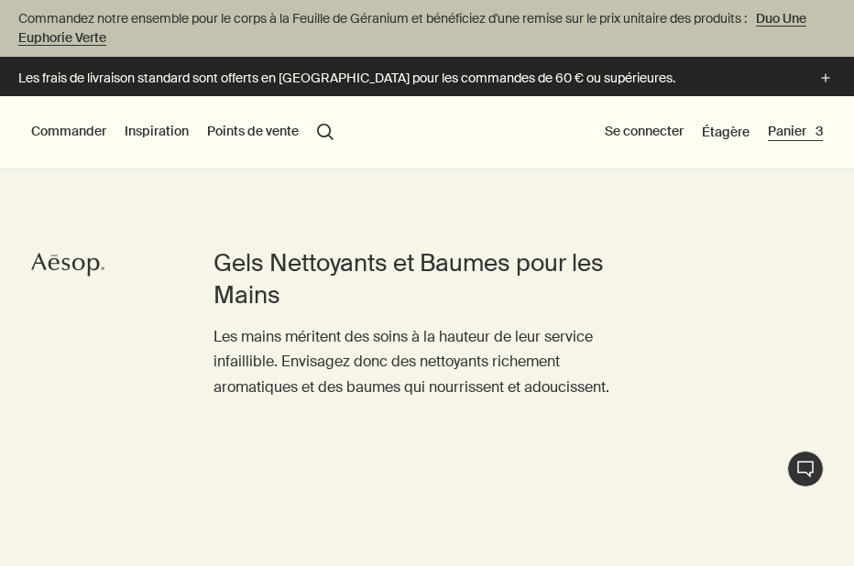
click at [788, 131] on button "Panier 3" at bounding box center [795, 132] width 55 height 18
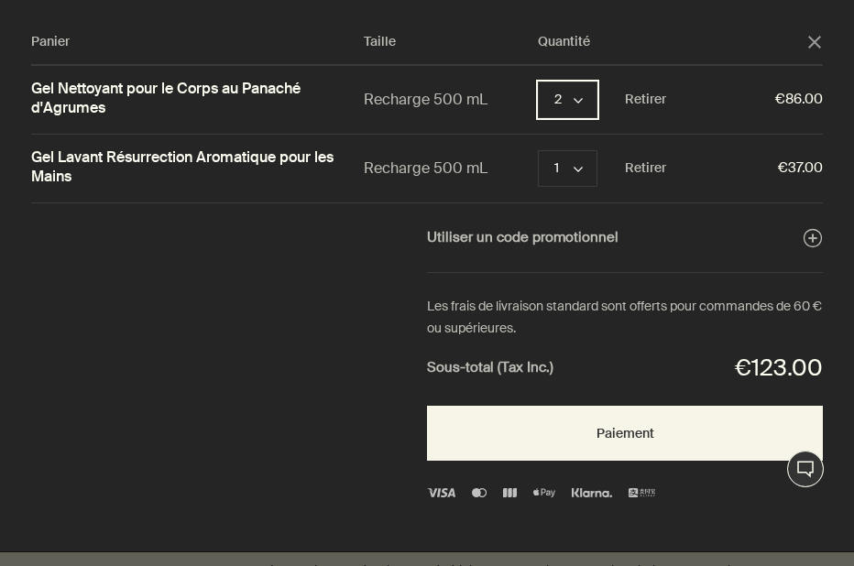
click at [580, 95] on button "2 chevron" at bounding box center [568, 100] width 60 height 37
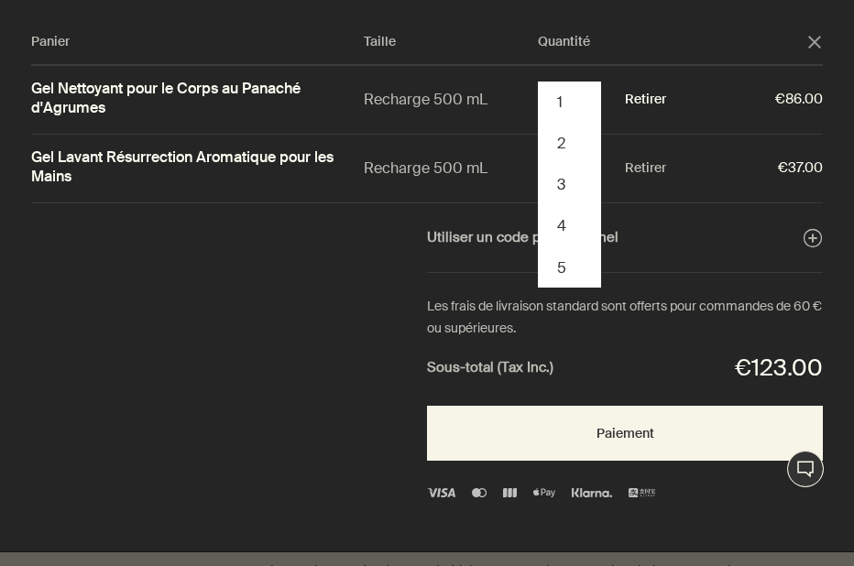
click at [647, 97] on button "Retirer" at bounding box center [645, 100] width 41 height 22
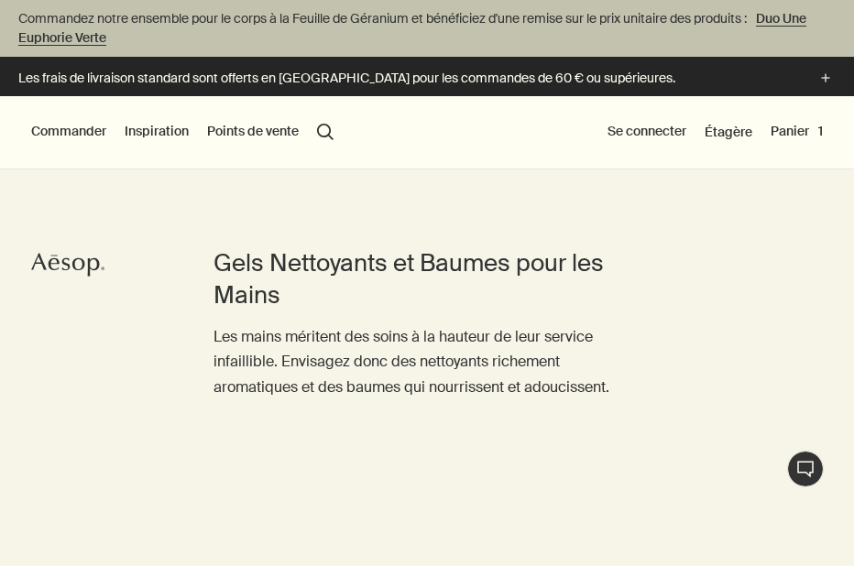
click at [87, 134] on button "Commander" at bounding box center [68, 132] width 75 height 18
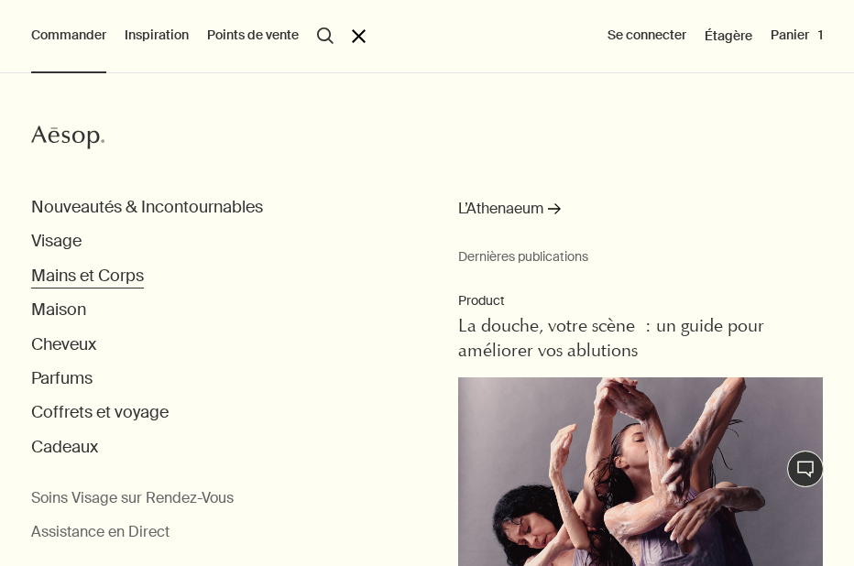
click at [106, 279] on button "Mains et Corps" at bounding box center [87, 276] width 113 height 21
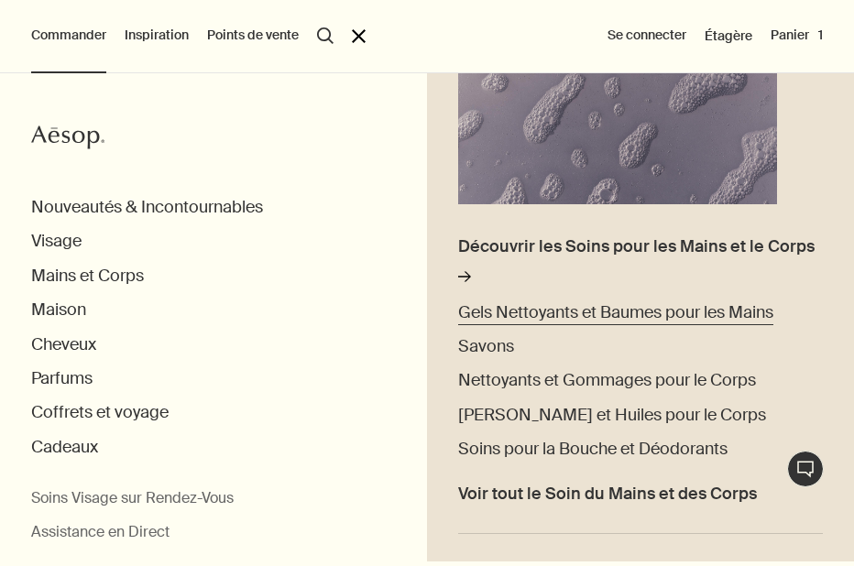
scroll to position [290, 0]
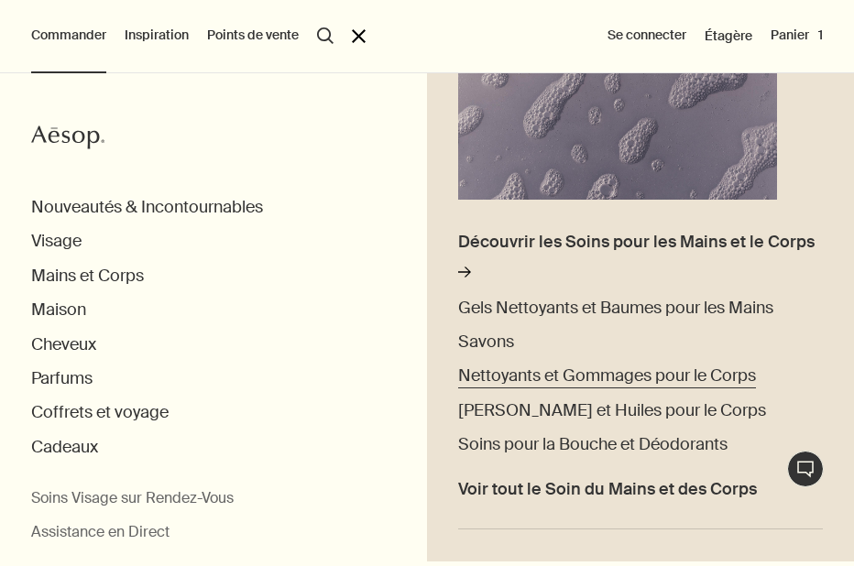
click at [502, 375] on span "Nettoyants et Gommages pour le Corps" at bounding box center [607, 376] width 298 height 22
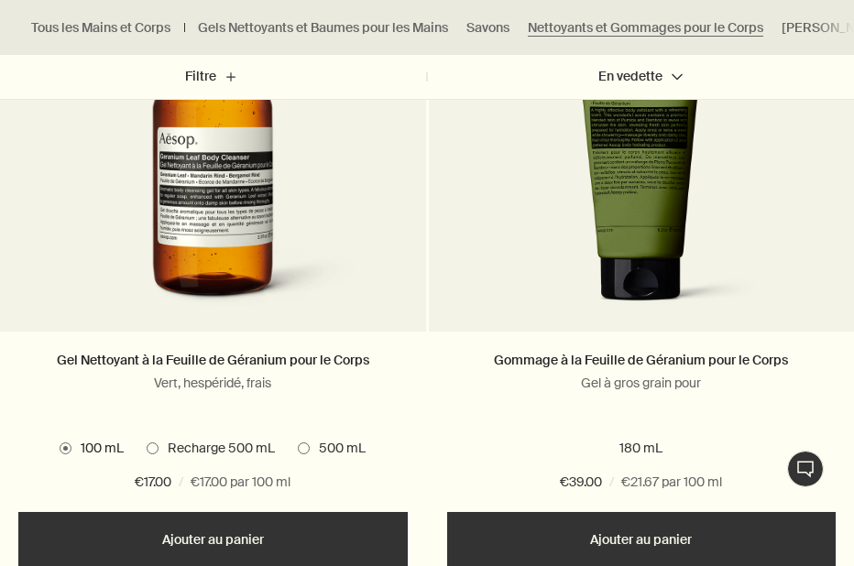
scroll to position [799, 0]
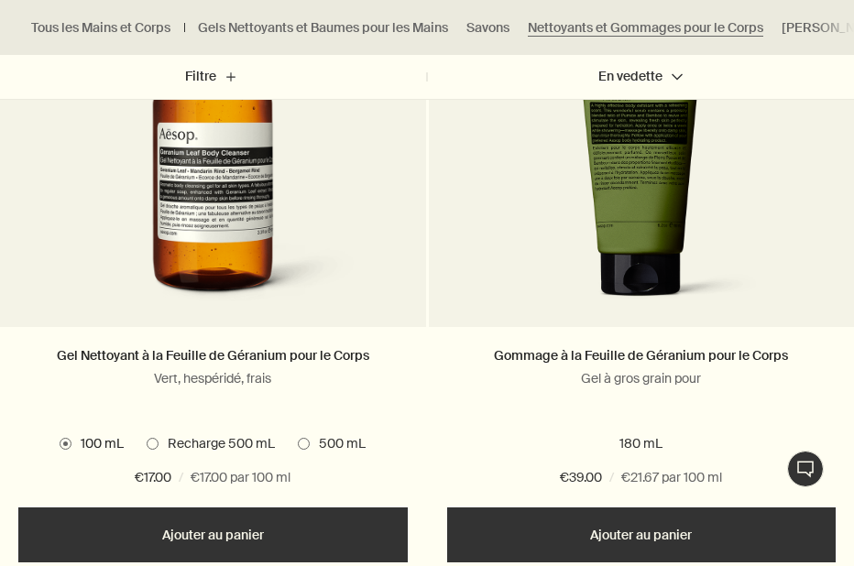
click at [154, 444] on span at bounding box center [153, 444] width 12 height 12
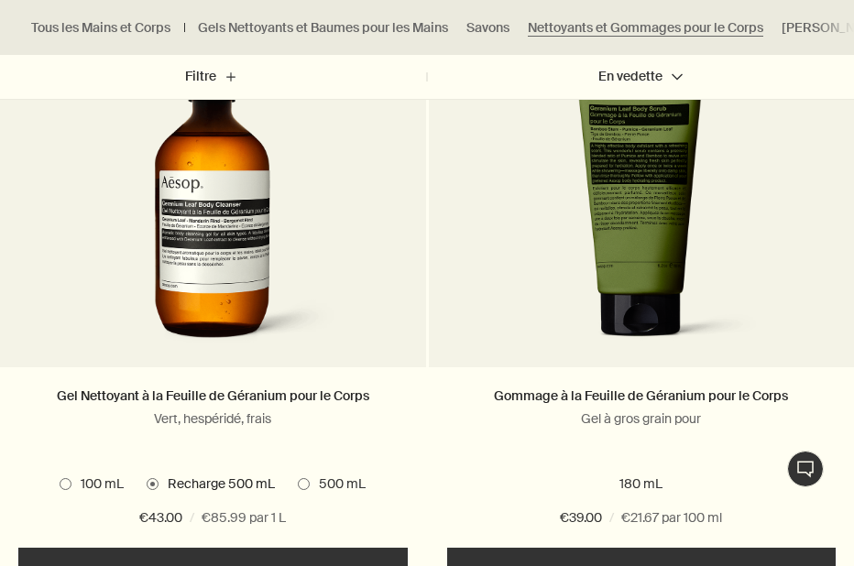
scroll to position [760, 0]
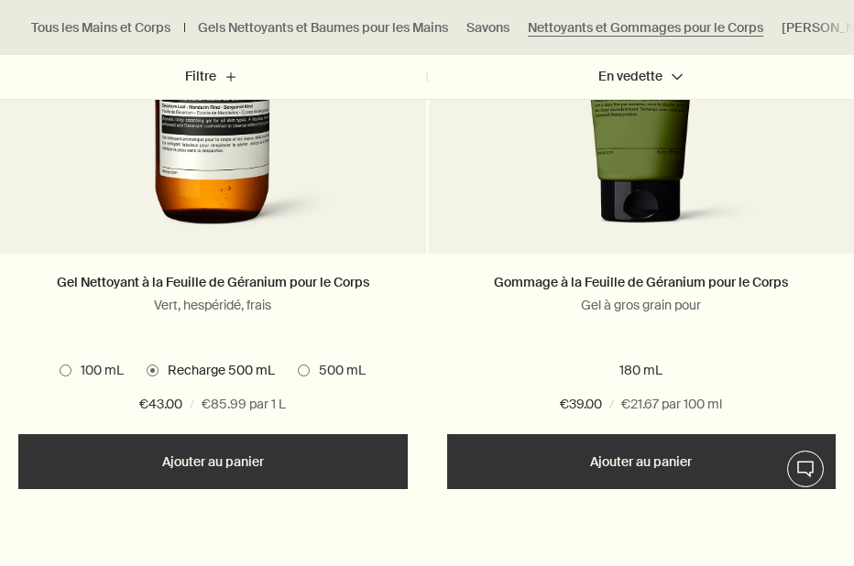
scroll to position [876, 0]
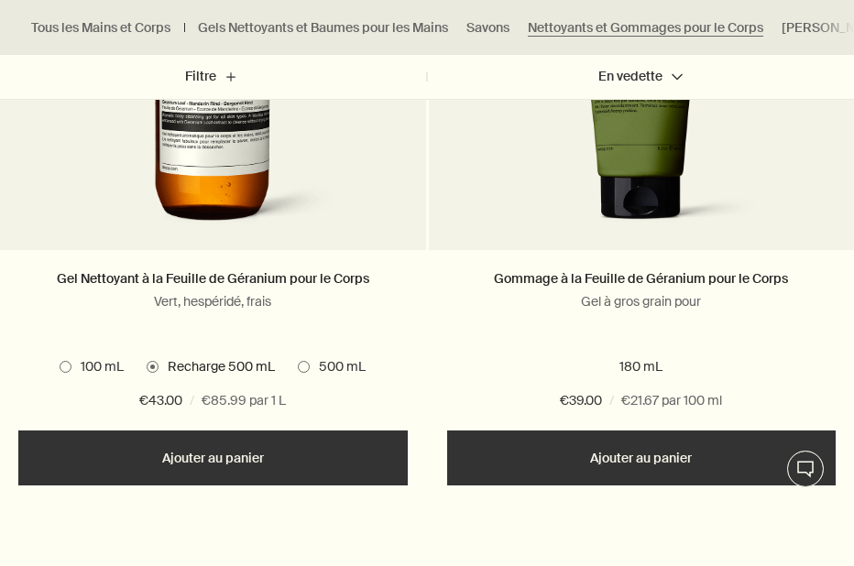
click at [262, 462] on button "Ajouter Ajouter au panier" at bounding box center [212, 458] width 389 height 55
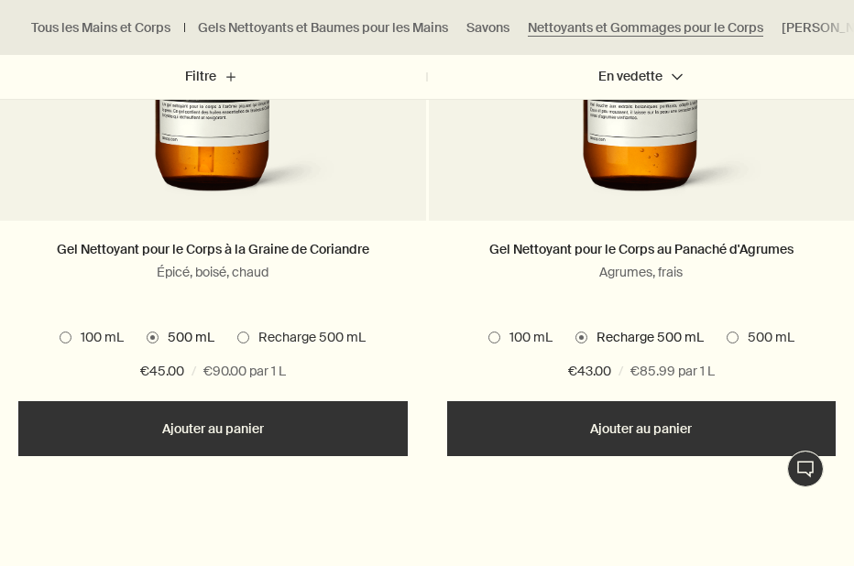
scroll to position [2198, 0]
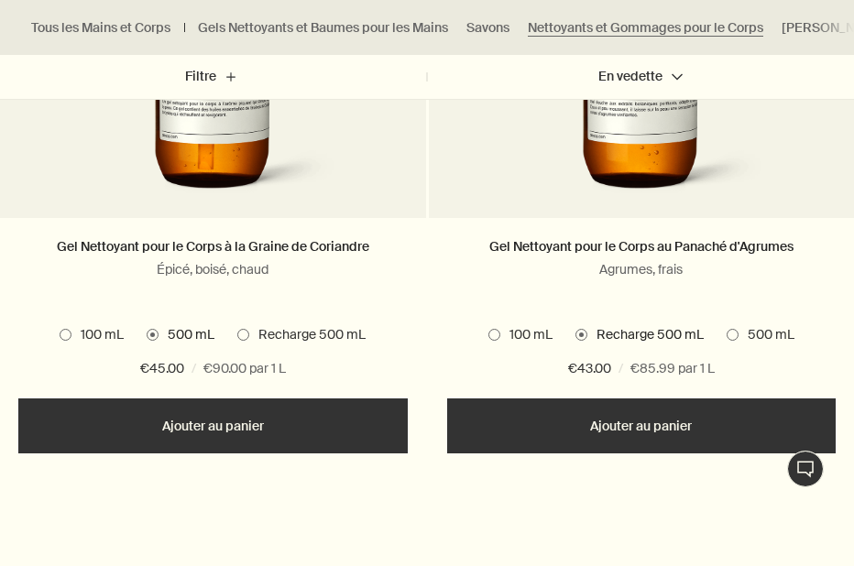
click at [600, 418] on button "Ajouter Ajouter au panier" at bounding box center [641, 426] width 389 height 55
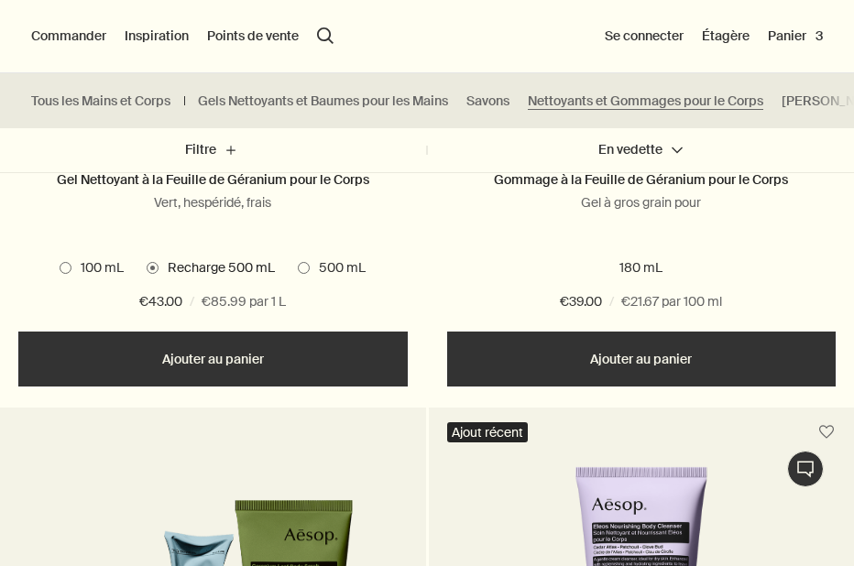
scroll to position [962, 0]
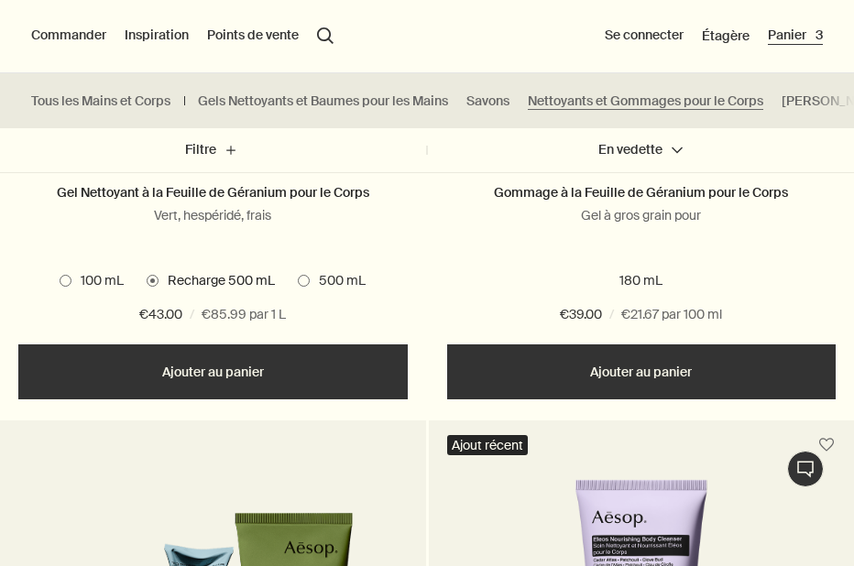
click at [780, 36] on button "Panier 3" at bounding box center [795, 36] width 55 height 18
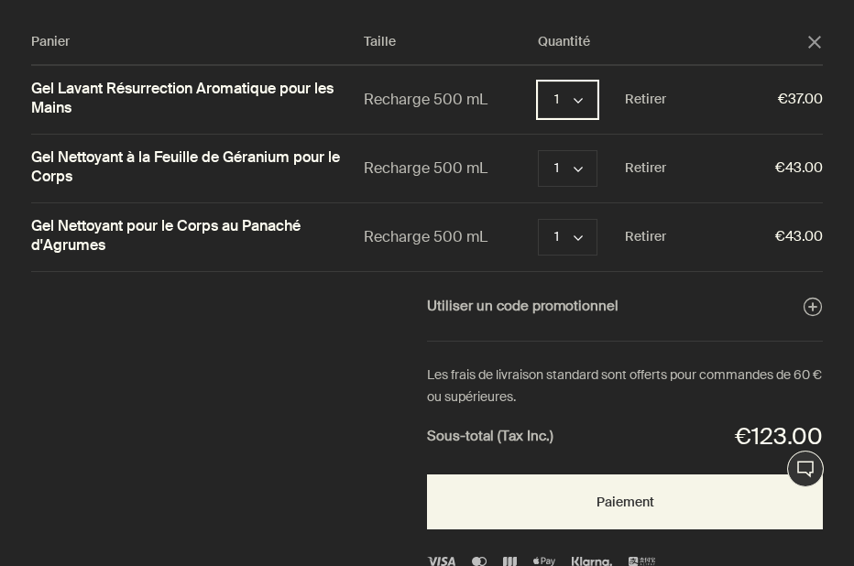
click at [576, 98] on icon "chevron" at bounding box center [578, 100] width 9 height 9
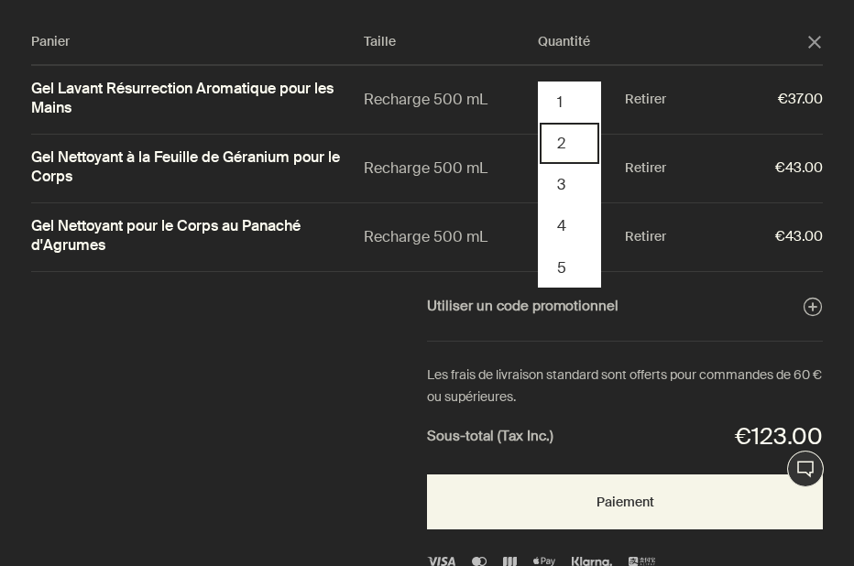
click at [565, 148] on button "2" at bounding box center [570, 143] width 60 height 41
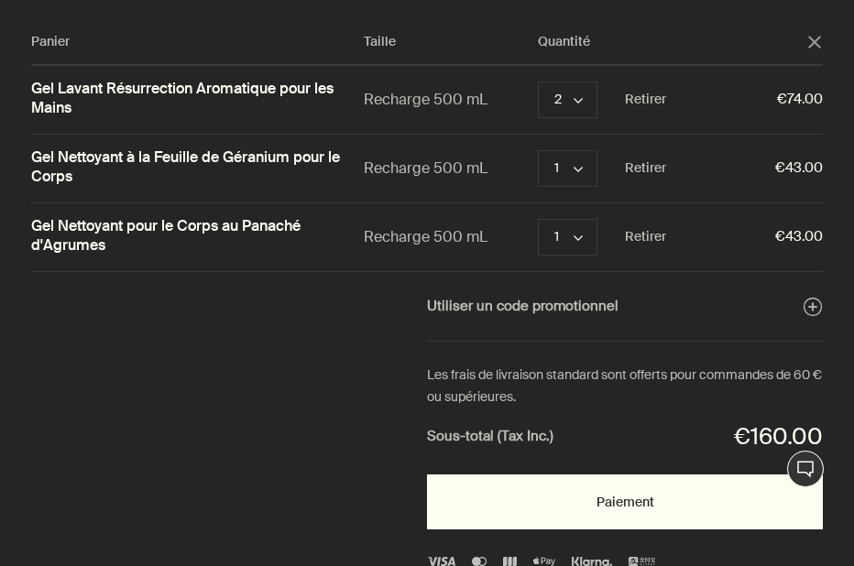
click at [600, 498] on button "Paiement" at bounding box center [625, 502] width 396 height 55
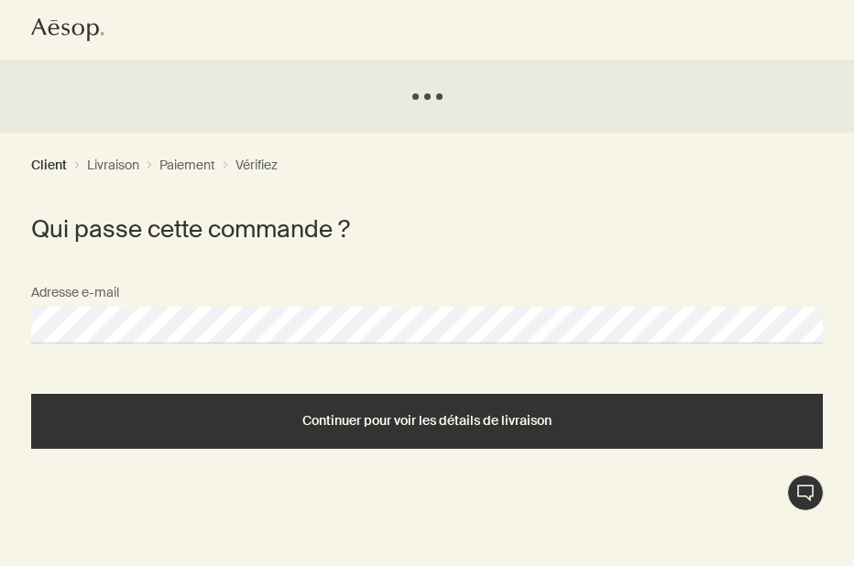
click at [311, 319] on div "Chat en direct Aesop logo Chargement... Client chevron Livraison chevron Paieme…" at bounding box center [427, 386] width 854 height 772
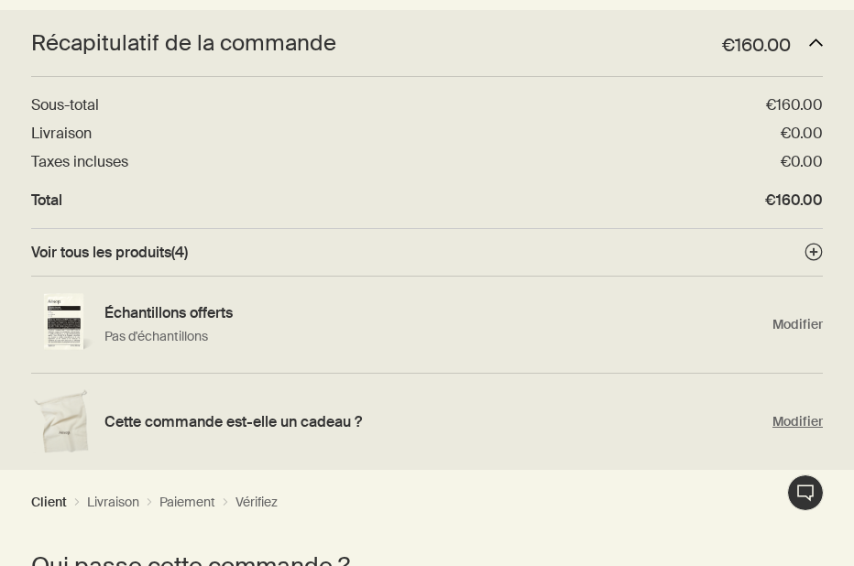
scroll to position [53, 0]
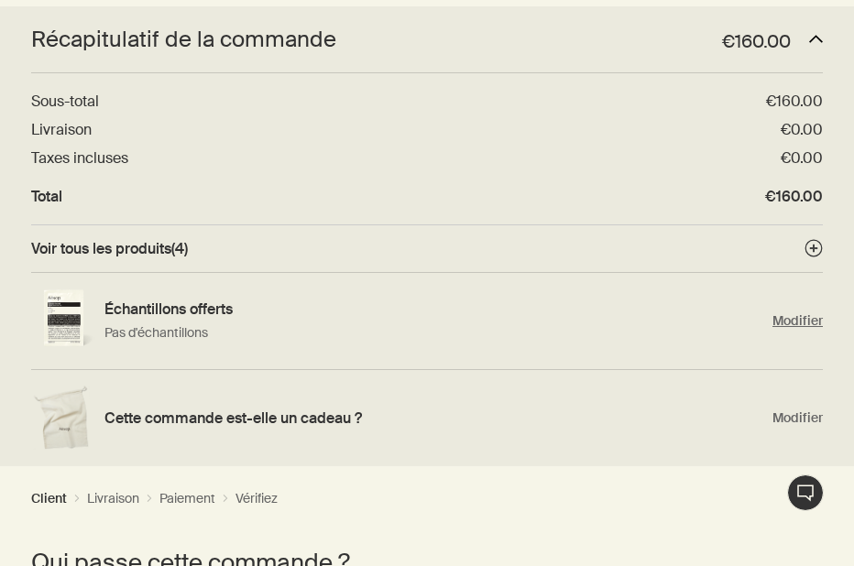
click at [789, 314] on span "Modifier" at bounding box center [797, 320] width 50 height 17
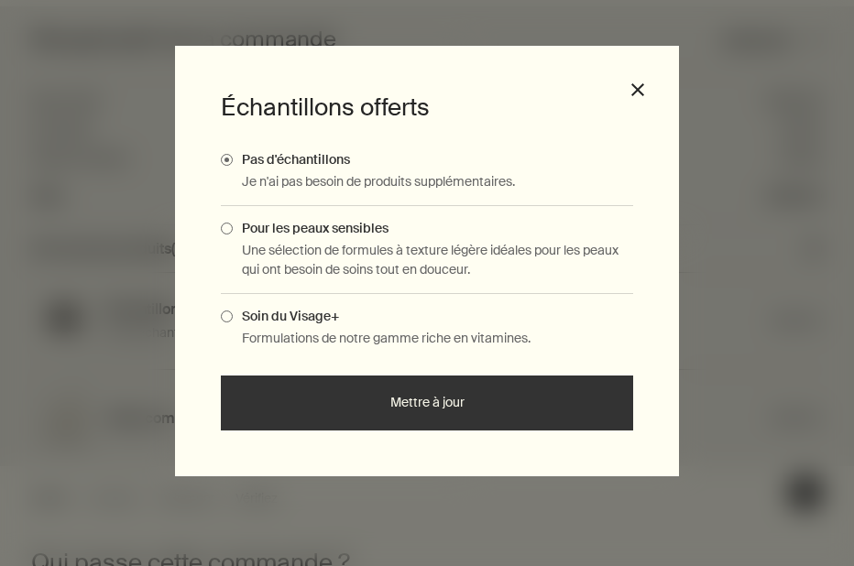
click at [232, 232] on label "Pour les peaux sensibles" at bounding box center [427, 228] width 412 height 16
click at [233, 232] on input "Pour les peaux sensibles" at bounding box center [233, 226] width 0 height 12
click at [232, 232] on label "Pour les peaux sensibles" at bounding box center [427, 228] width 412 height 16
click at [233, 232] on input "Pour les peaux sensibles" at bounding box center [233, 226] width 0 height 12
click at [347, 414] on button "Mettre à jour" at bounding box center [427, 403] width 412 height 55
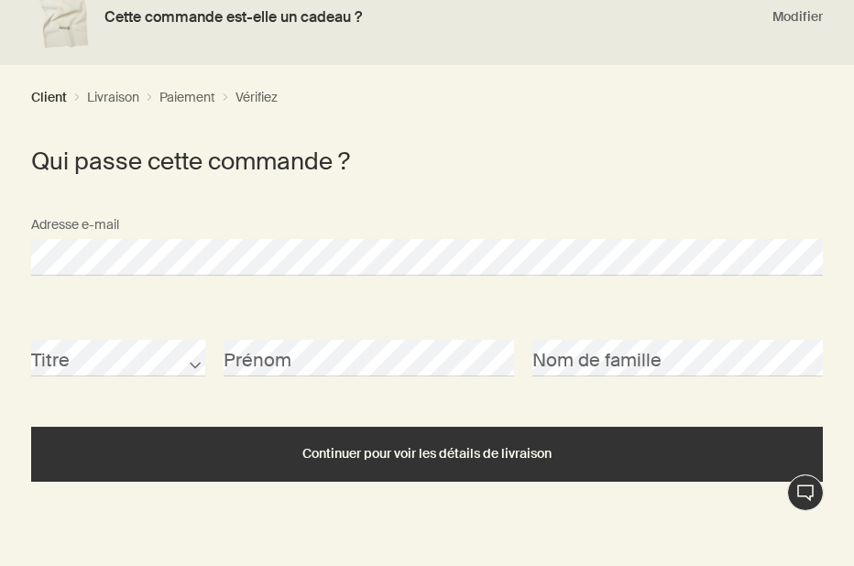
scroll to position [463, 0]
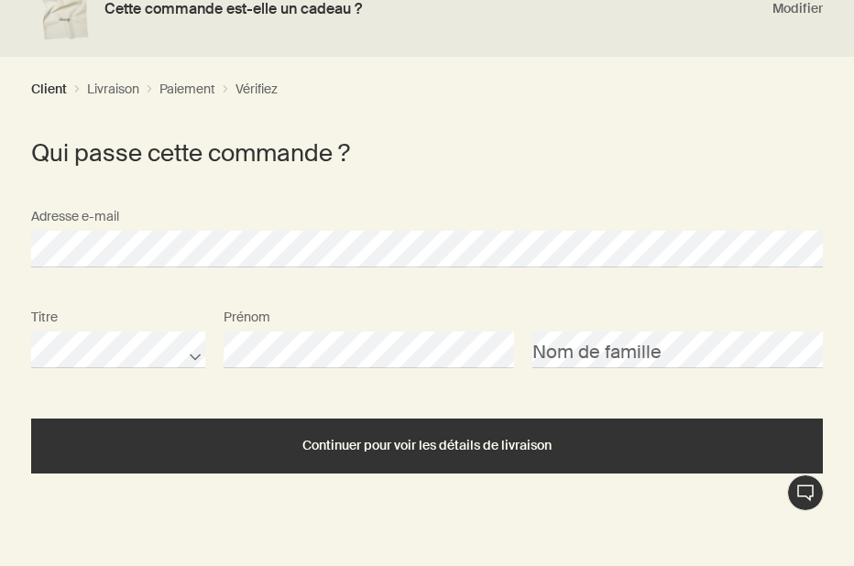
click at [565, 369] on div "Titre Prénom Nom de famille" at bounding box center [427, 350] width 810 height 101
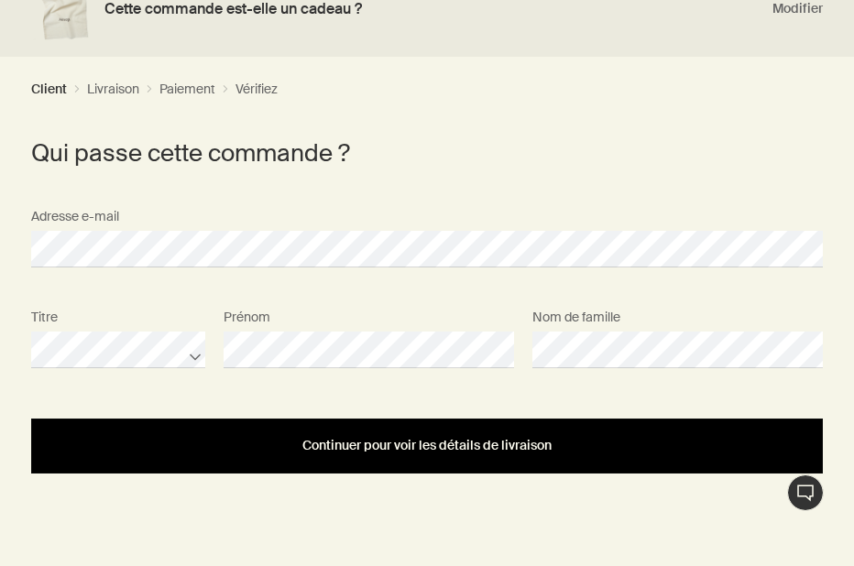
click at [540, 454] on button "Continuer pour voir les détails de livraison" at bounding box center [427, 446] width 792 height 55
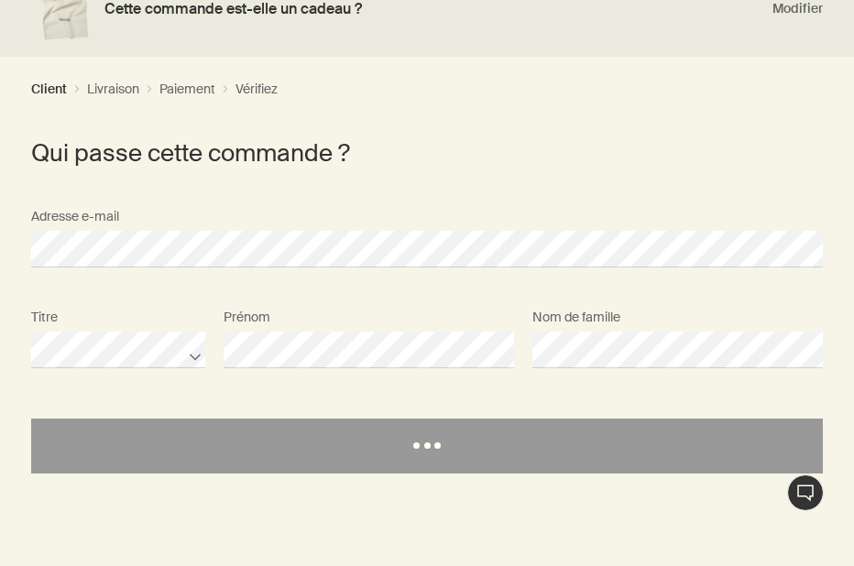
select select "FR"
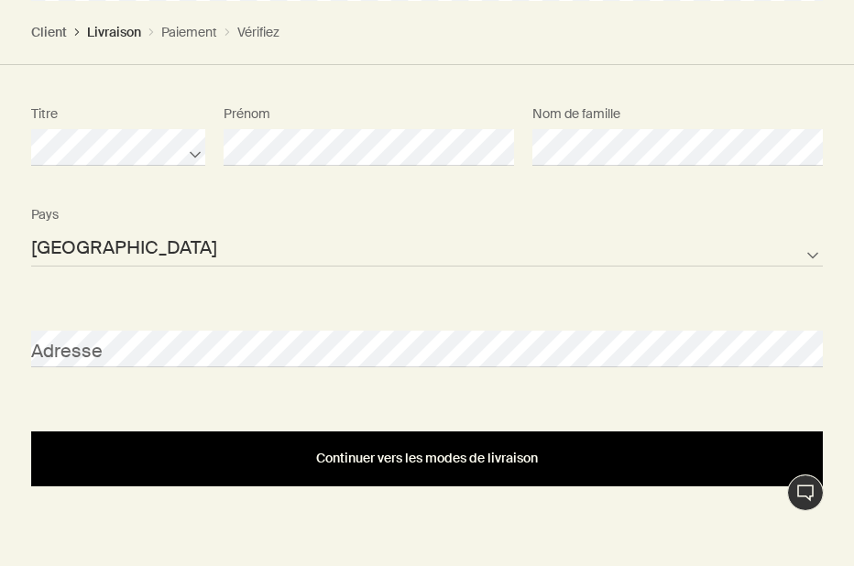
scroll to position [672, 0]
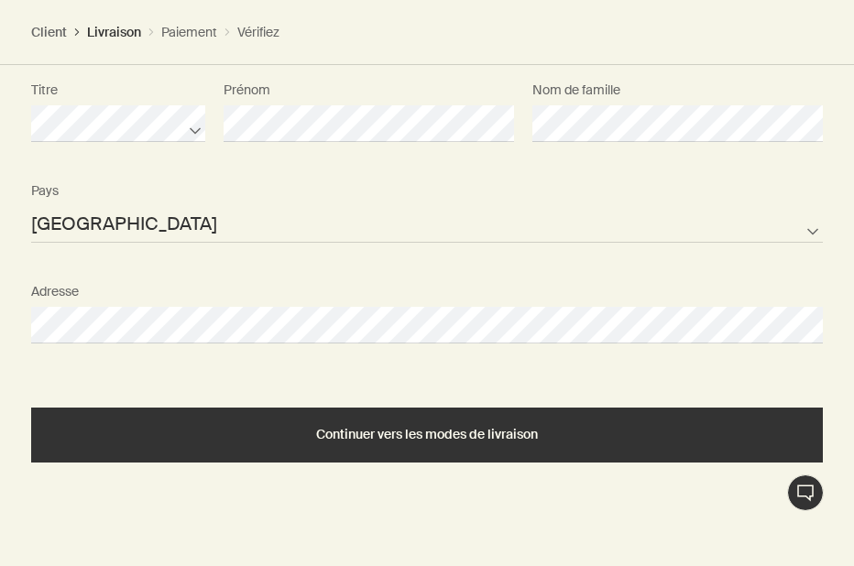
select select "FR"
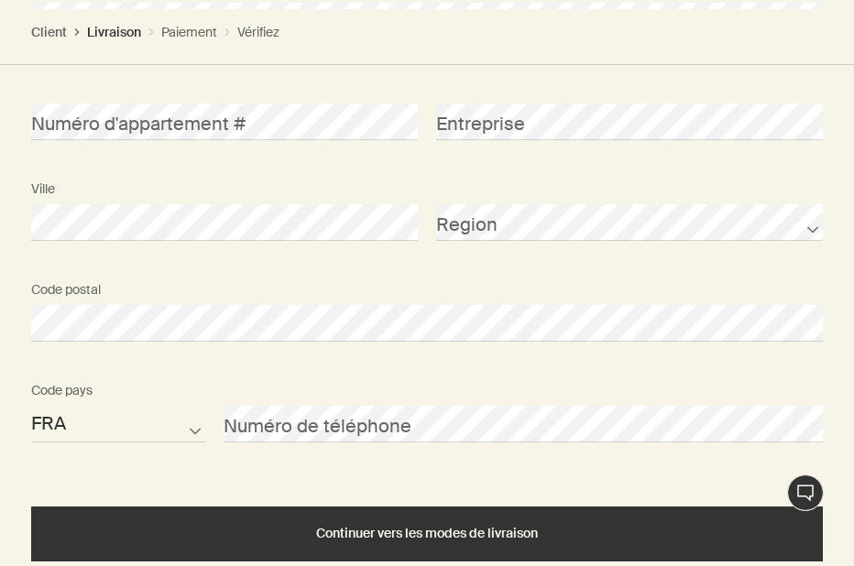
scroll to position [994, 0]
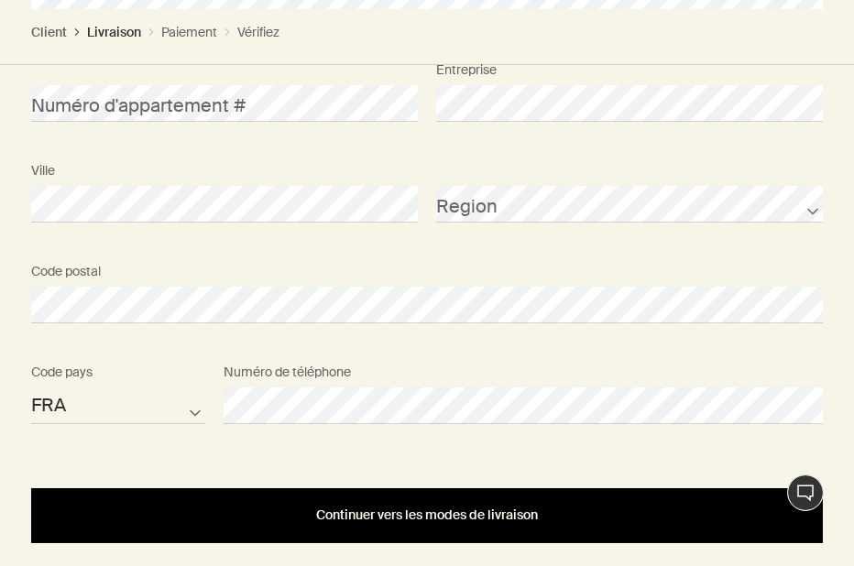
click at [390, 517] on span "Continuer vers les modes de livraison" at bounding box center [427, 515] width 222 height 14
click at [435, 518] on span "Continuer vers les modes de livraison" at bounding box center [427, 515] width 222 height 14
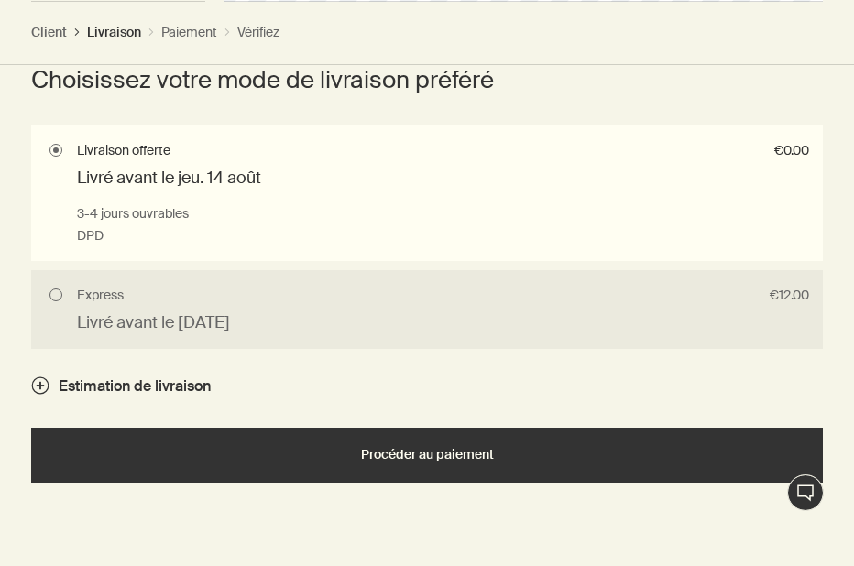
scroll to position [1417, 0]
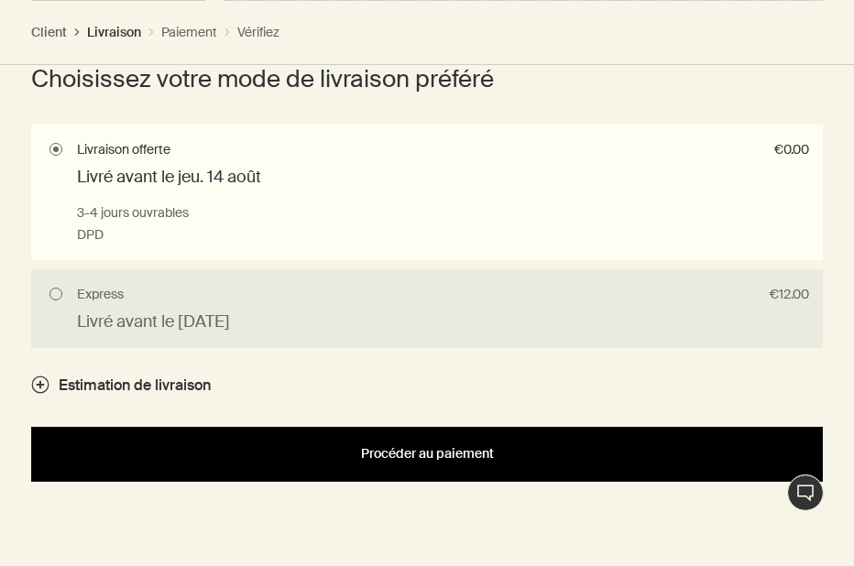
click at [387, 453] on span "Procéder au paiement" at bounding box center [427, 454] width 133 height 14
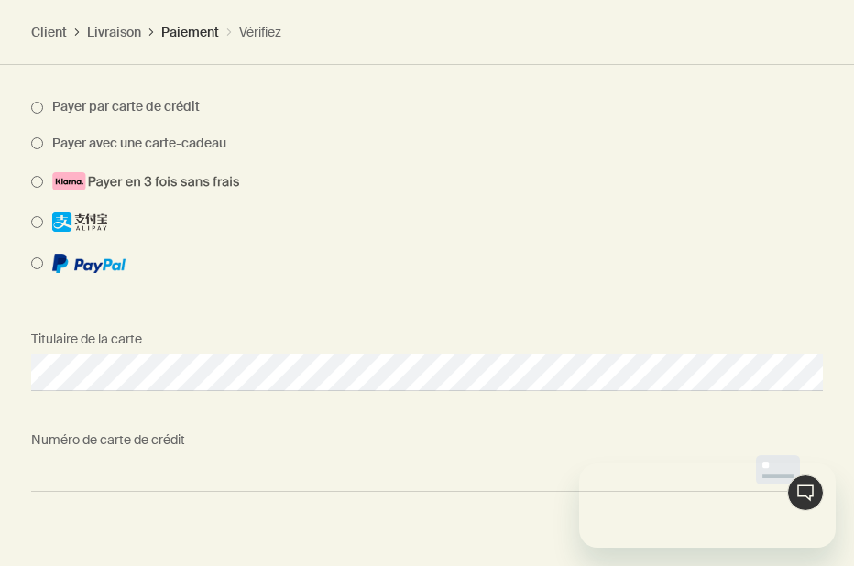
scroll to position [0, 0]
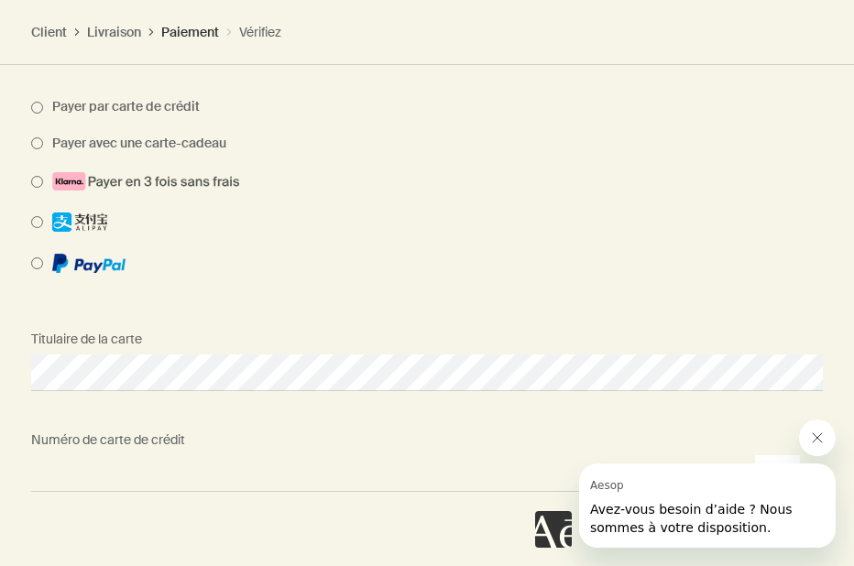
click at [379, 439] on div "Numéro de carte de crédit <p>Your browser does not support iframes.</p>" at bounding box center [427, 457] width 810 height 69
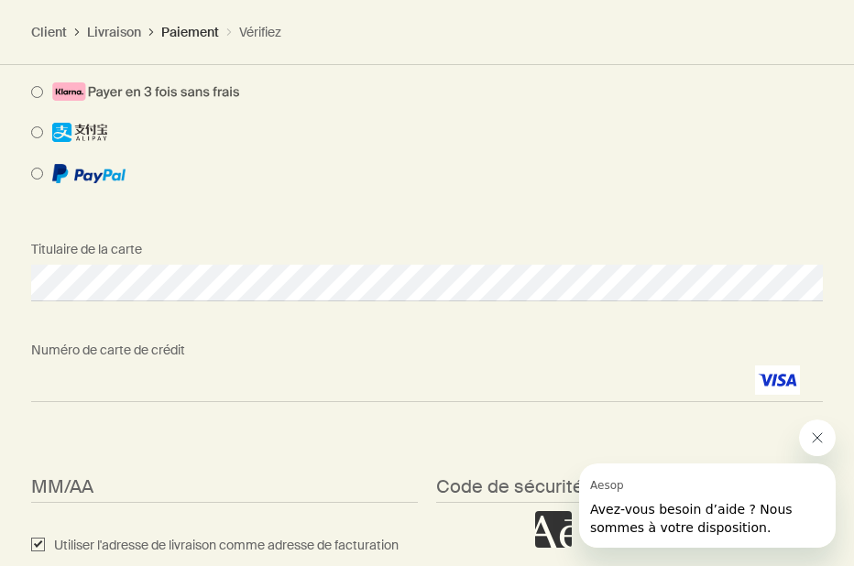
scroll to position [982, 0]
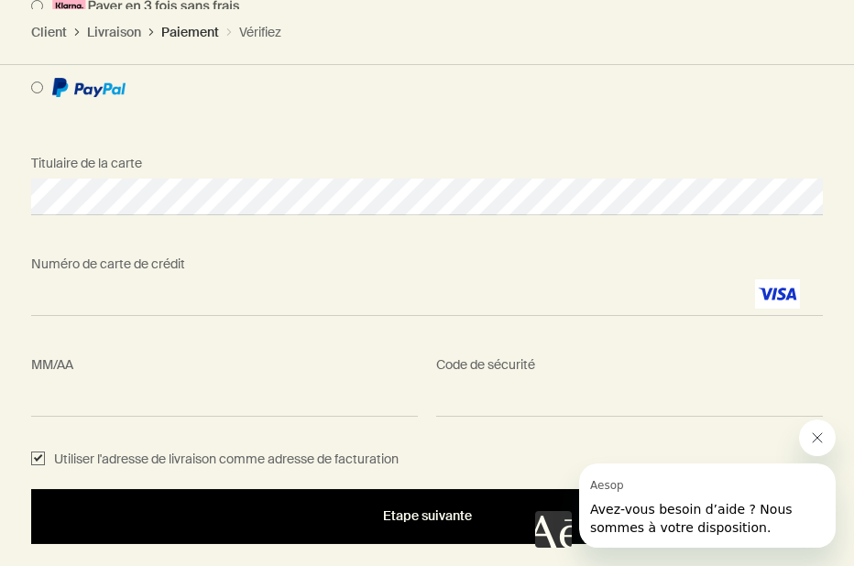
click at [412, 518] on span "Etape suivante" at bounding box center [427, 516] width 89 height 14
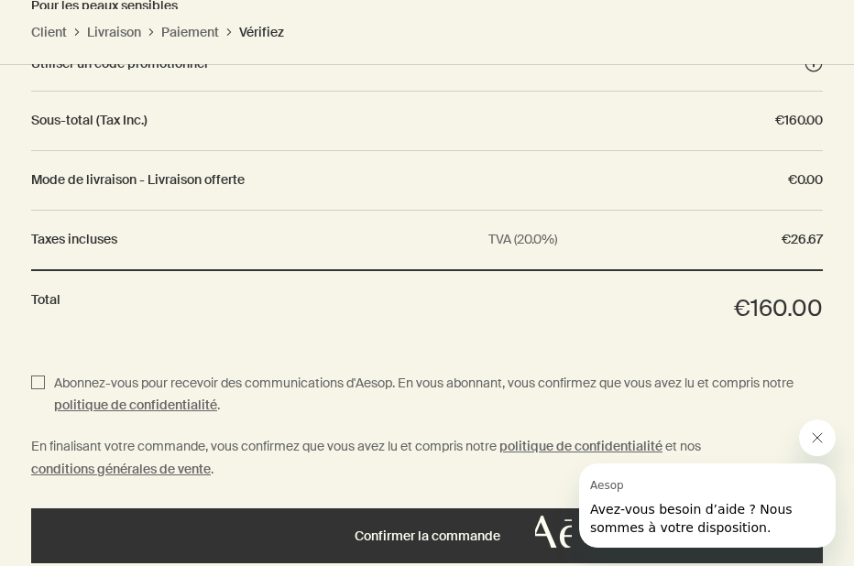
scroll to position [1484, 0]
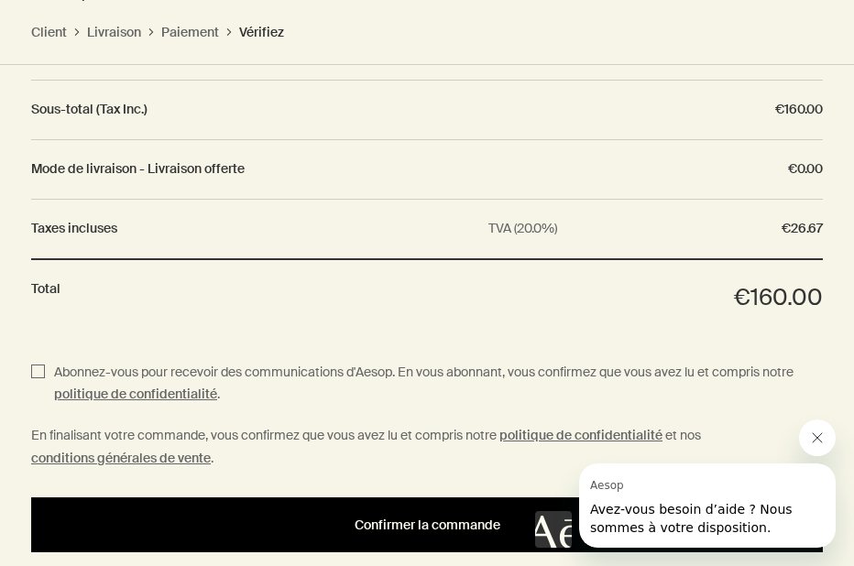
click at [221, 522] on div "Confirmer la commande" at bounding box center [427, 526] width 748 height 14
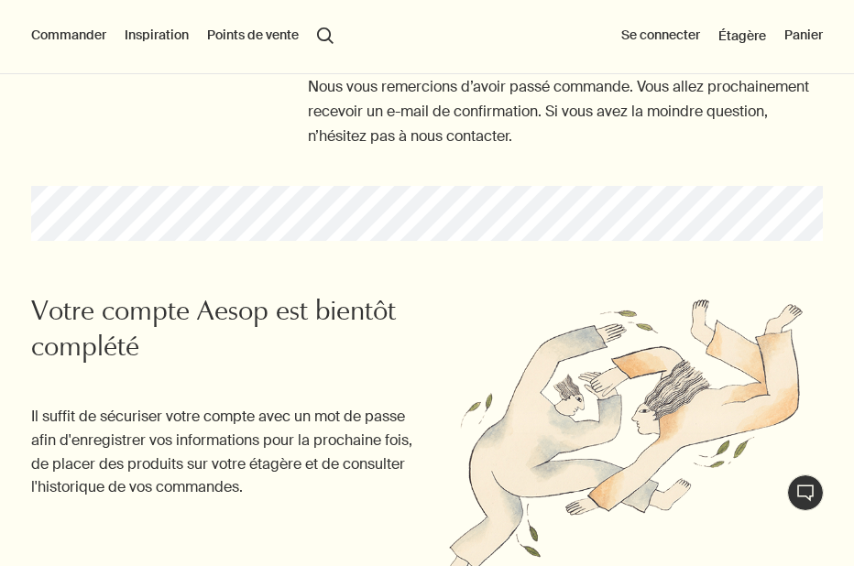
scroll to position [246, 0]
